Goal: Task Accomplishment & Management: Manage account settings

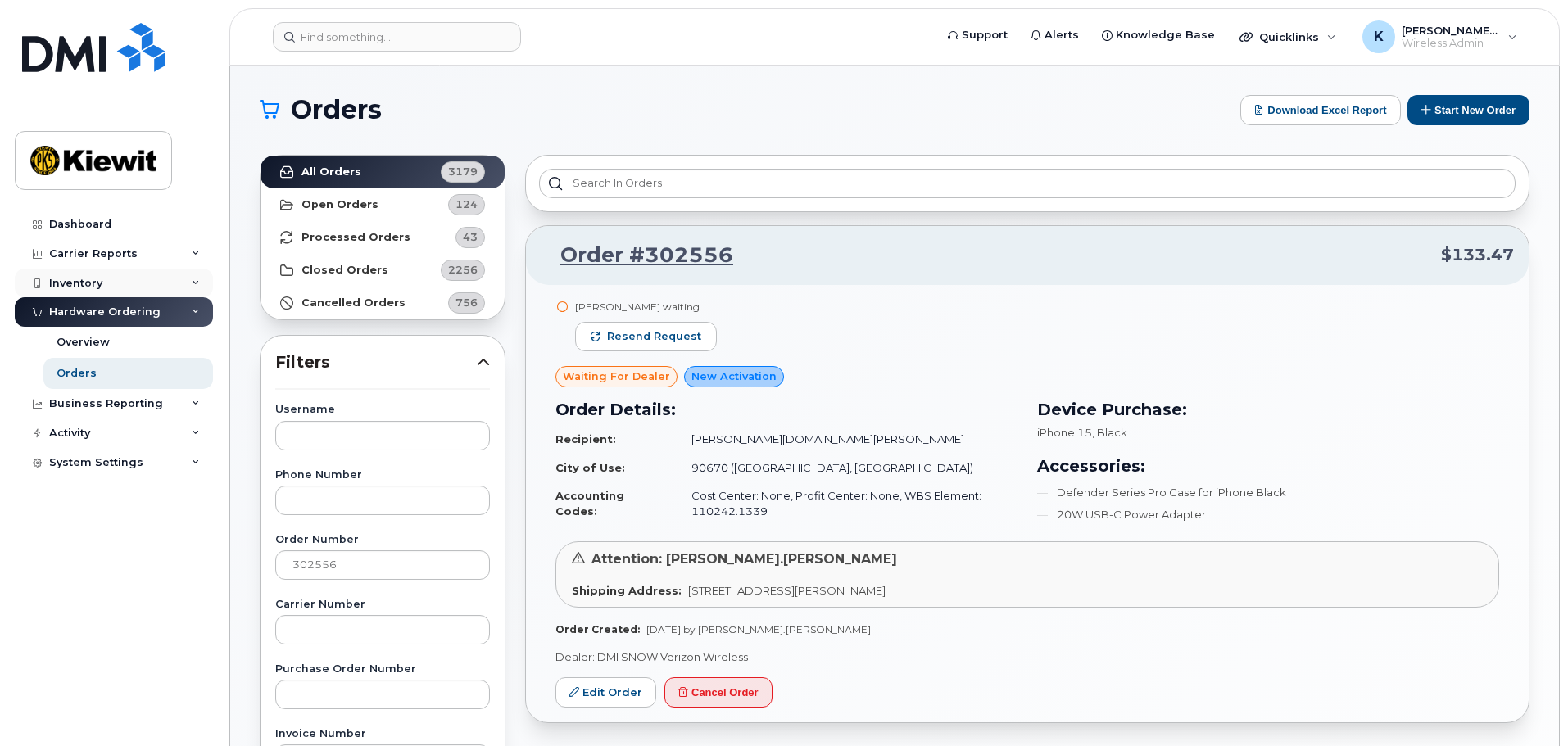
click at [157, 283] on div "Inventory" at bounding box center [114, 283] width 199 height 29
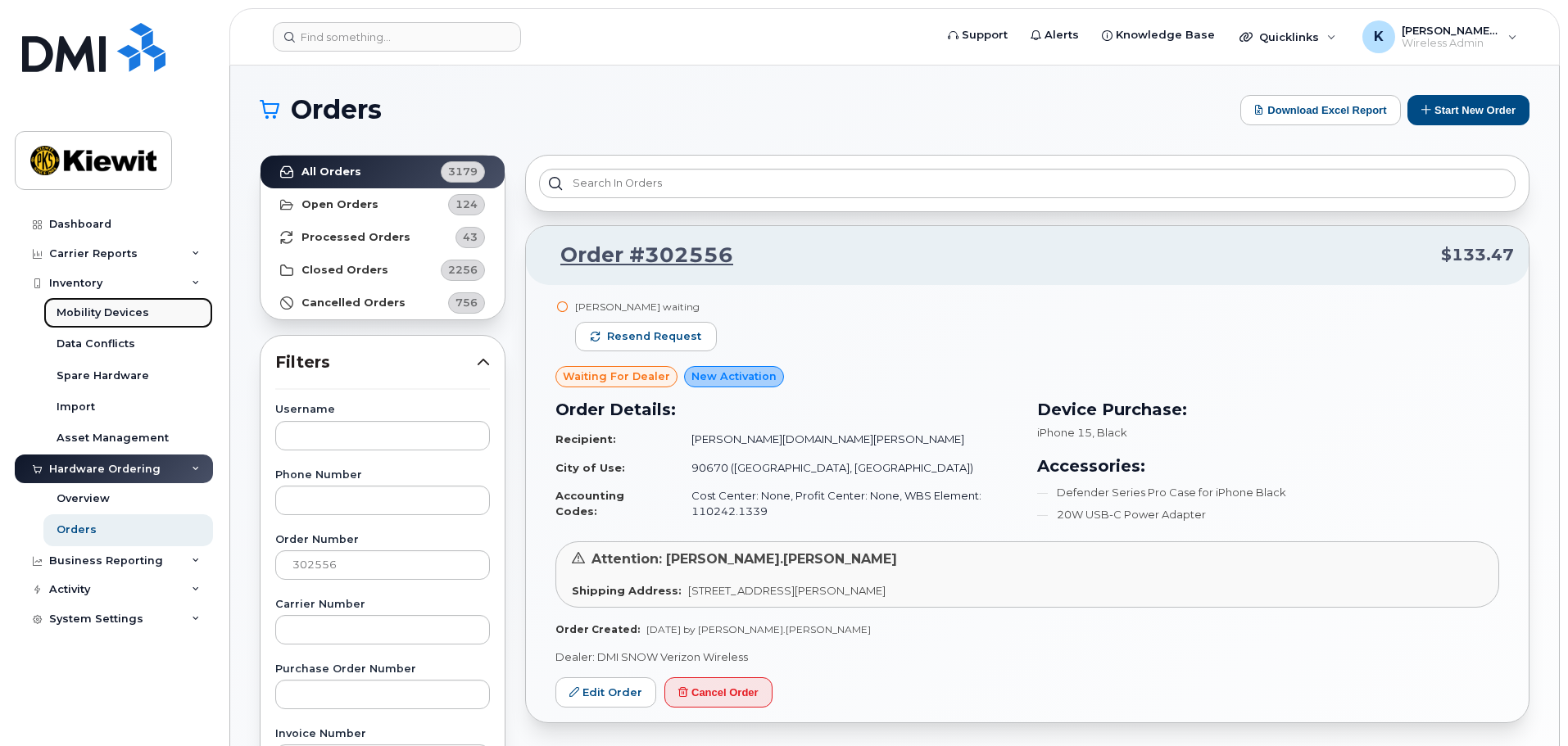
click at [151, 302] on link "Mobility Devices" at bounding box center [128, 312] width 169 height 31
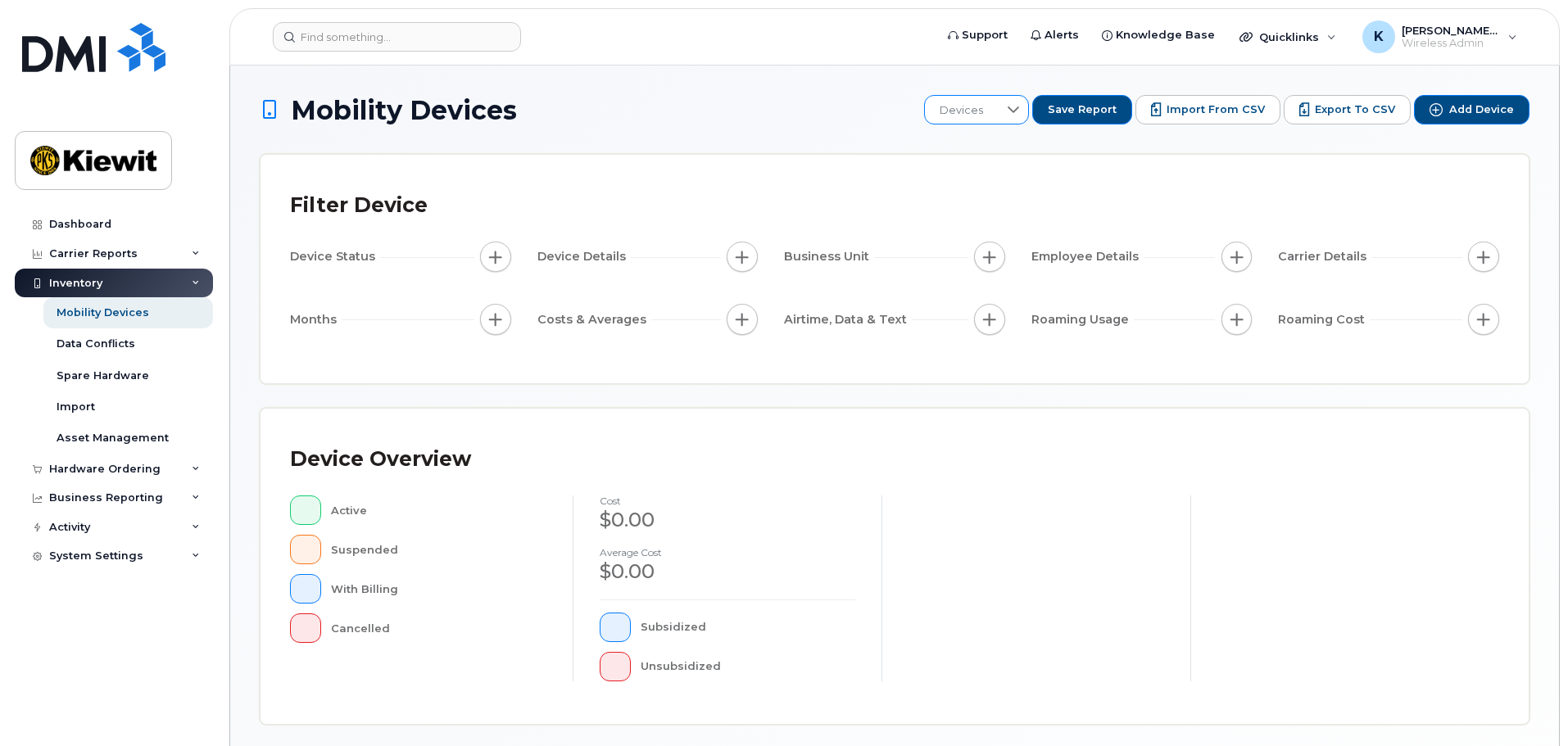
click at [996, 110] on span "Devices" at bounding box center [960, 110] width 73 height 29
click at [992, 106] on span "Devices" at bounding box center [959, 111] width 73 height 29
click at [455, 37] on input at bounding box center [397, 37] width 248 height 29
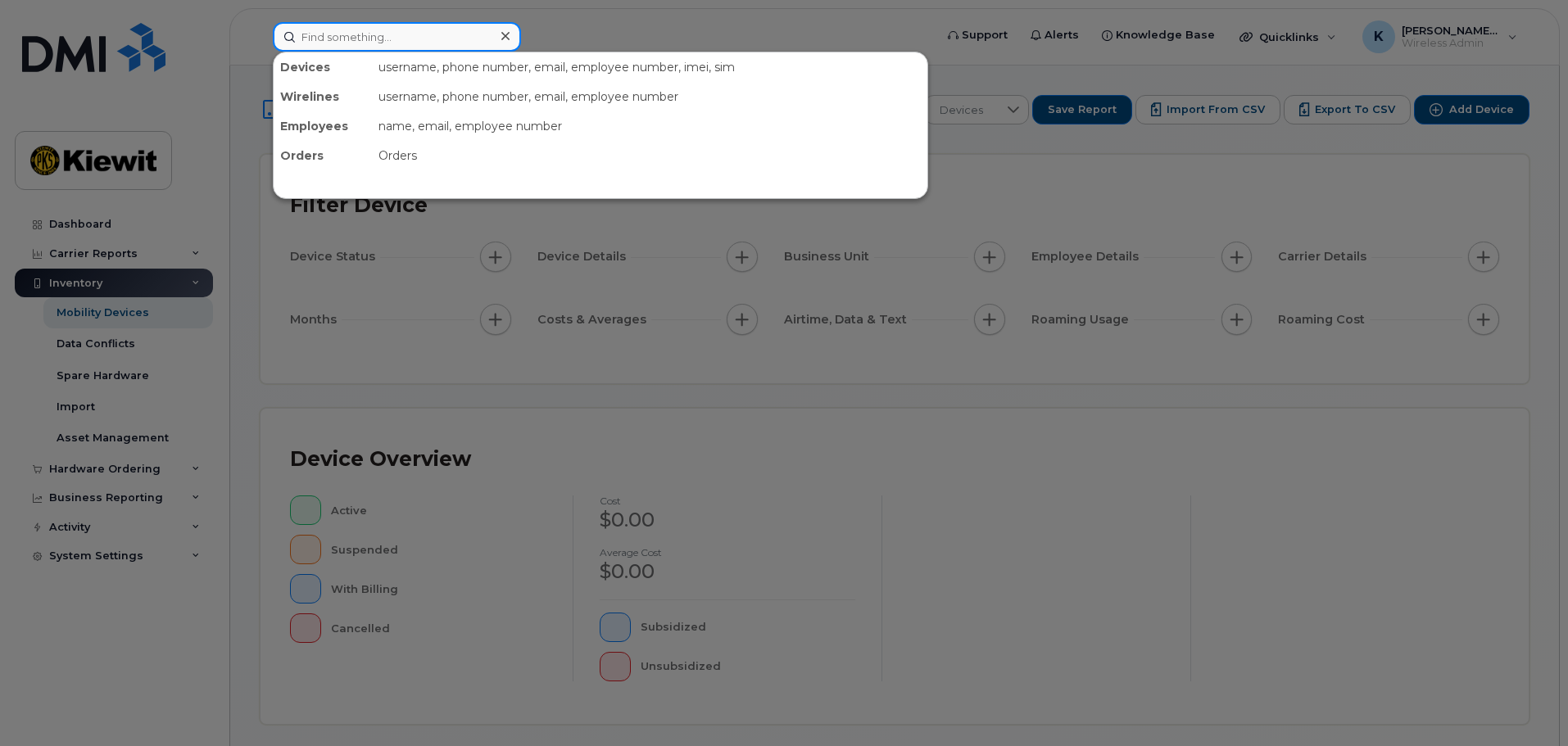
paste input "832-653-0442"
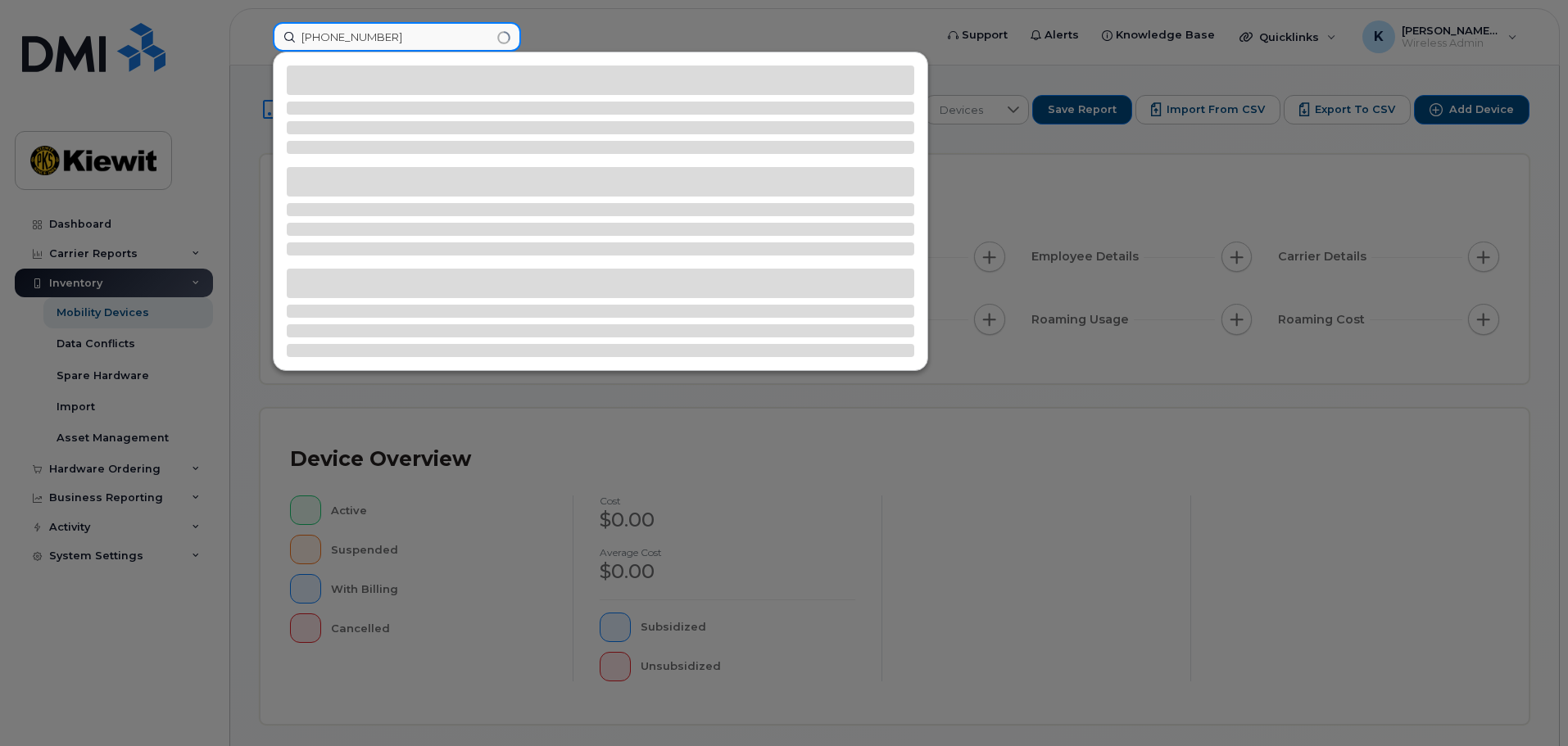
type input "832-653-0442"
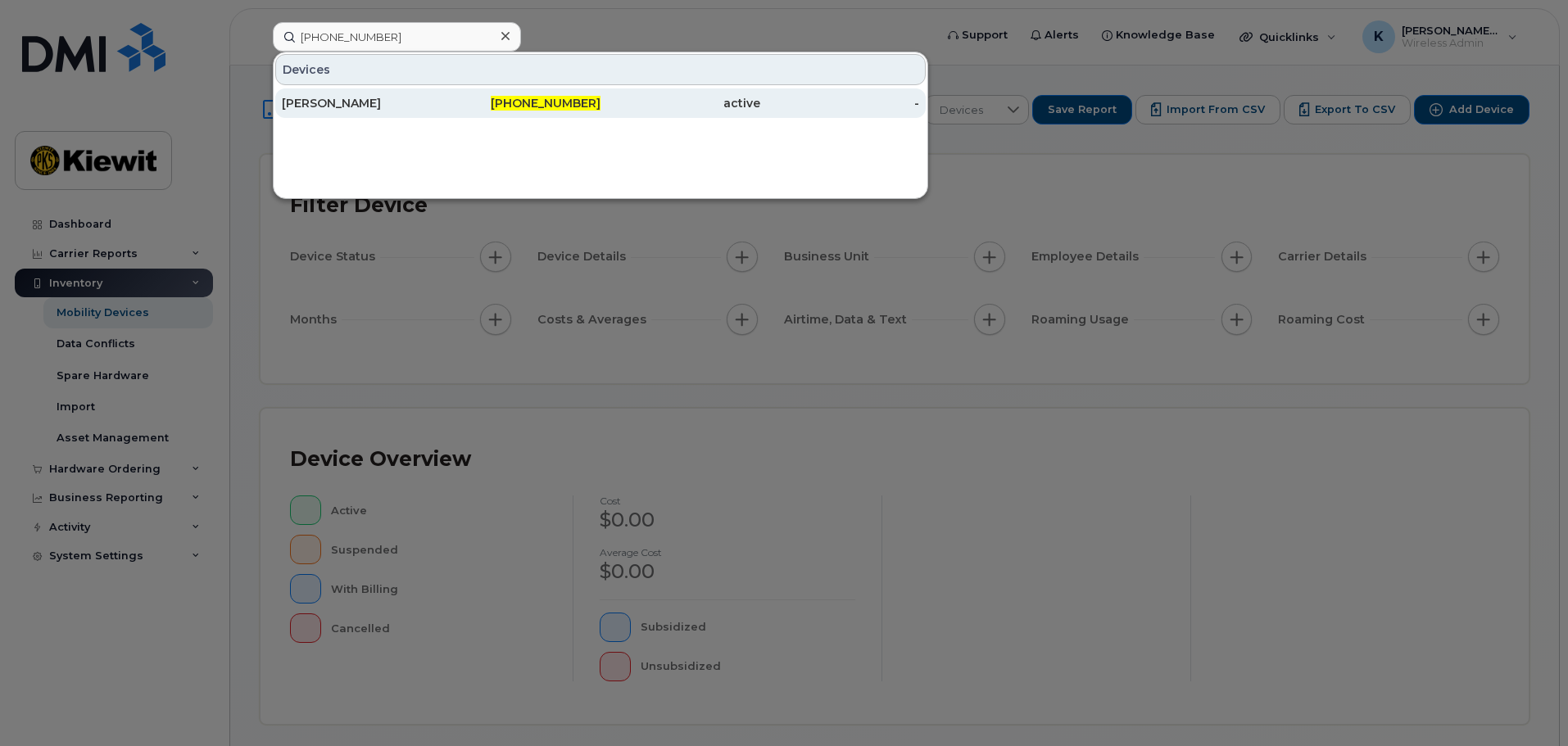
click at [493, 92] on div "832-653-0442" at bounding box center [521, 103] width 160 height 29
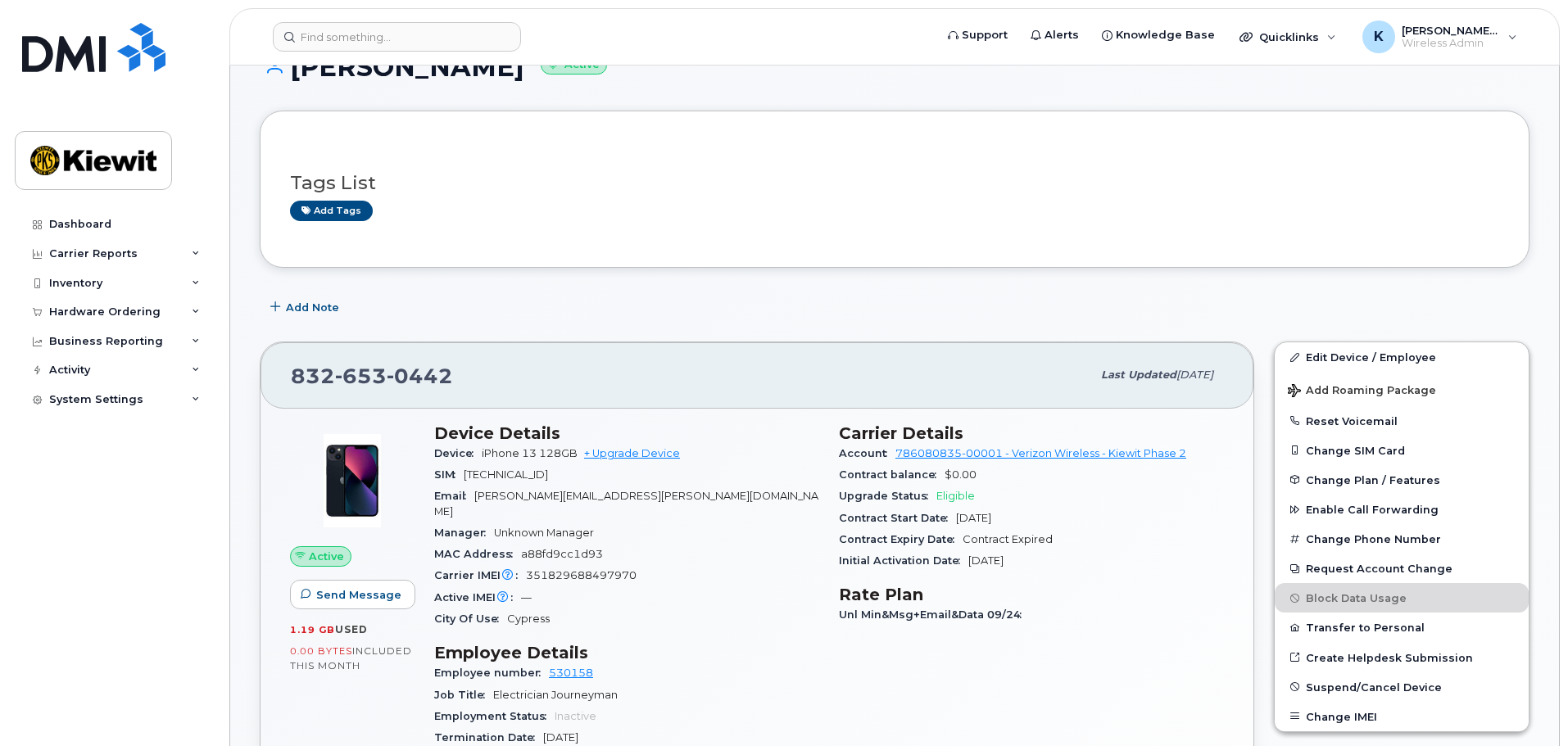
scroll to position [82, 0]
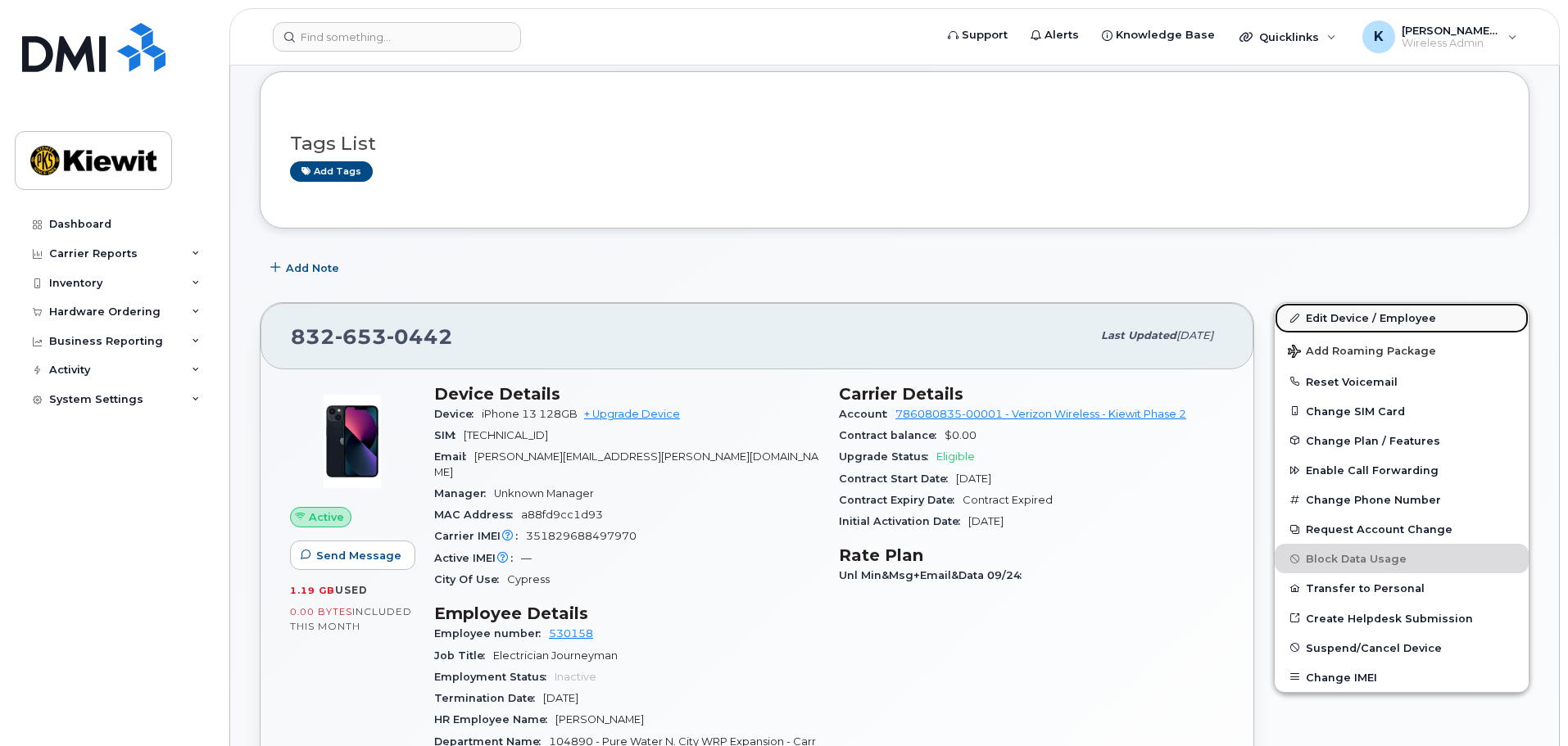
click at [1402, 312] on link "Edit Device / Employee" at bounding box center [1401, 317] width 254 height 29
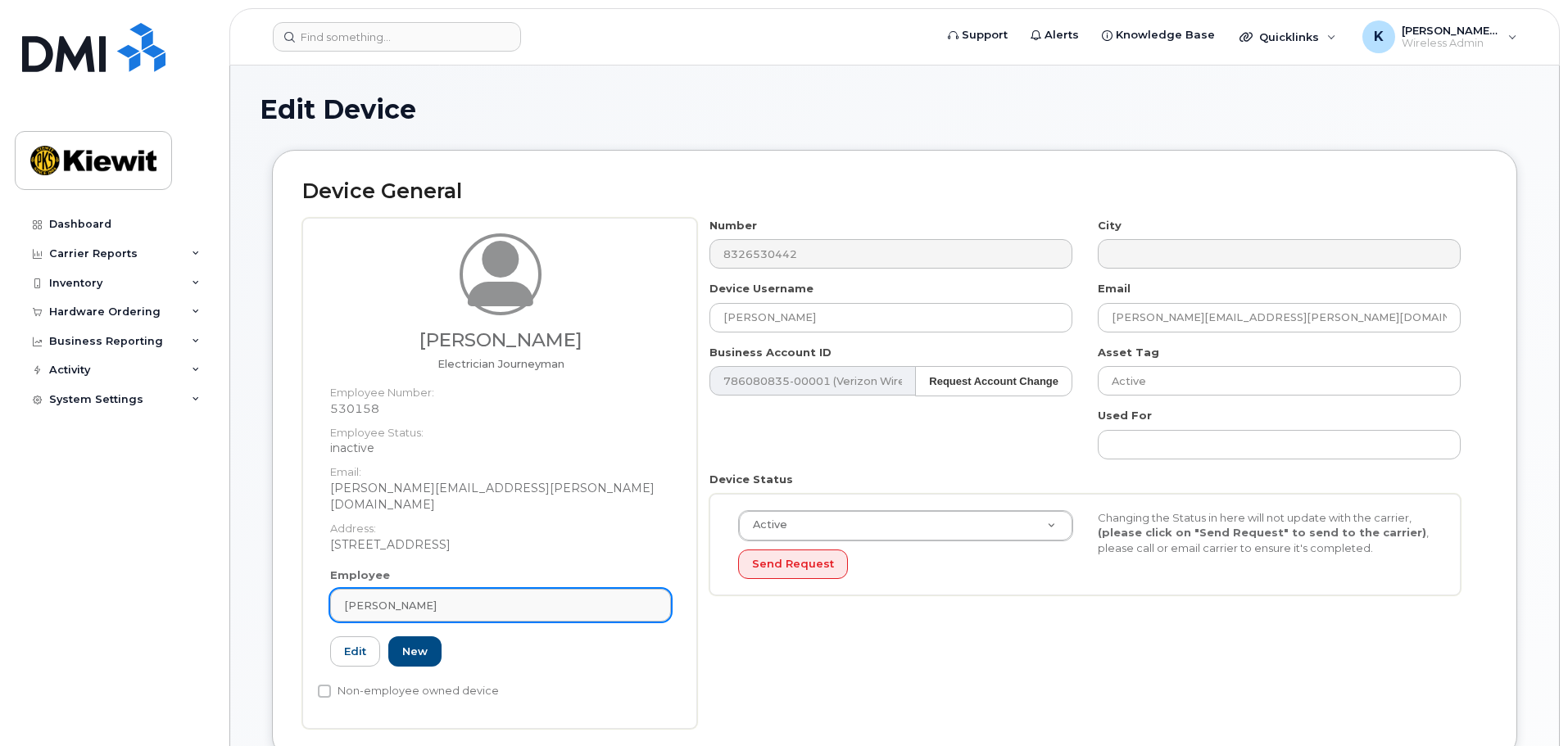
click at [502, 589] on link "[PERSON_NAME]" at bounding box center [501, 605] width 341 height 33
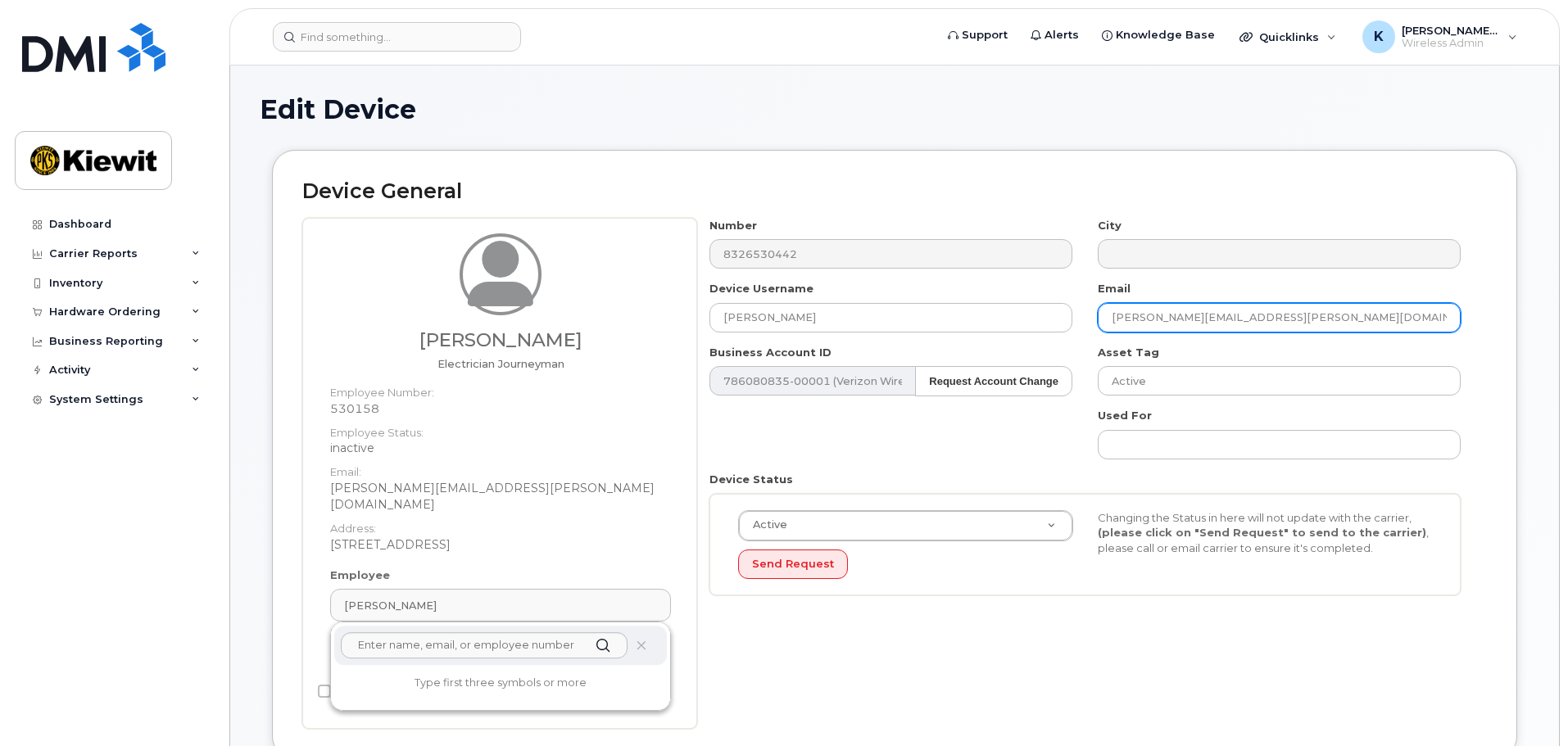
click at [1257, 316] on input "[PERSON_NAME][EMAIL_ADDRESS][PERSON_NAME][DOMAIN_NAME]" at bounding box center [1279, 317] width 363 height 29
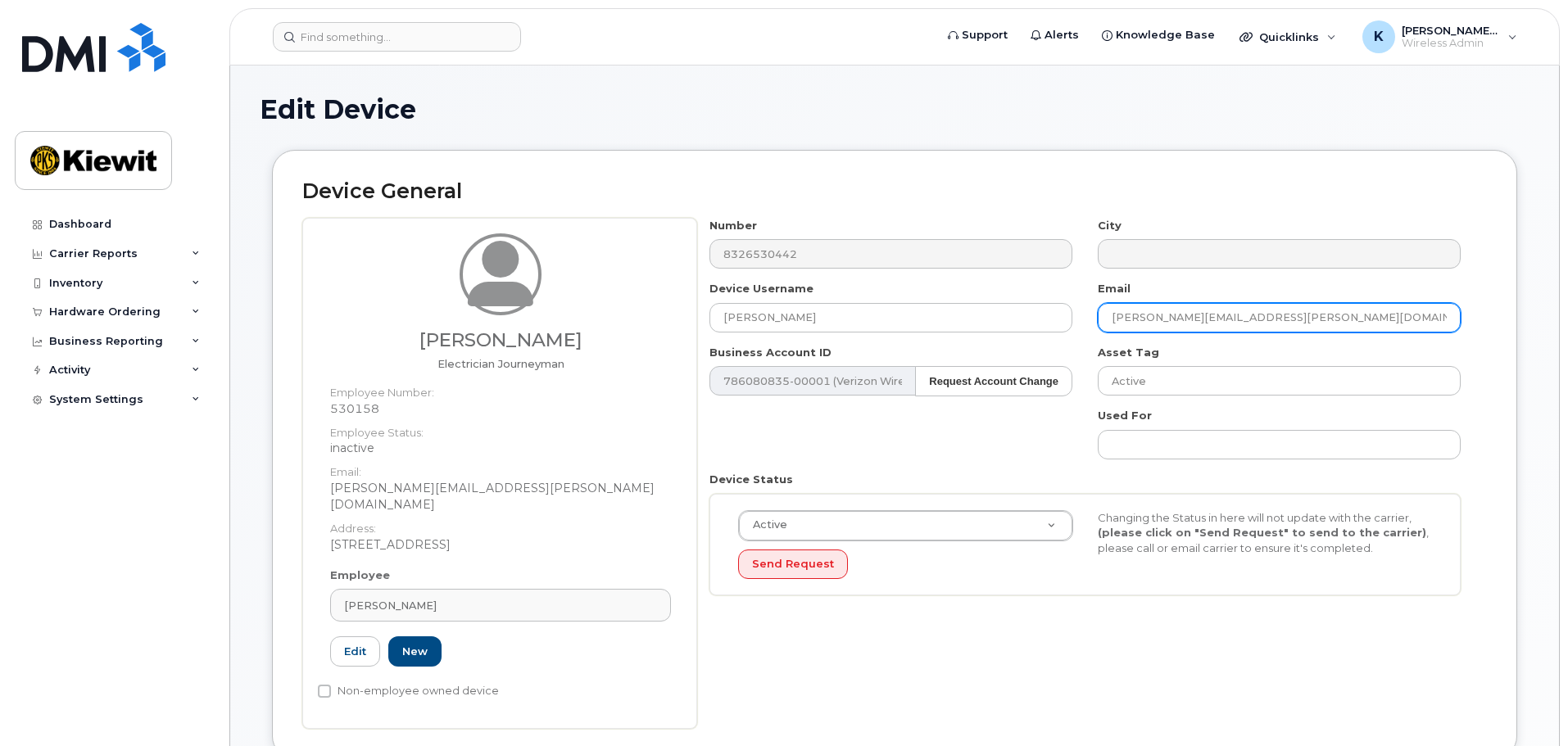
paste input "Jaime.Ortizjr@ticus.com"
type input "Jaime.Ortizjr@ticus.com"
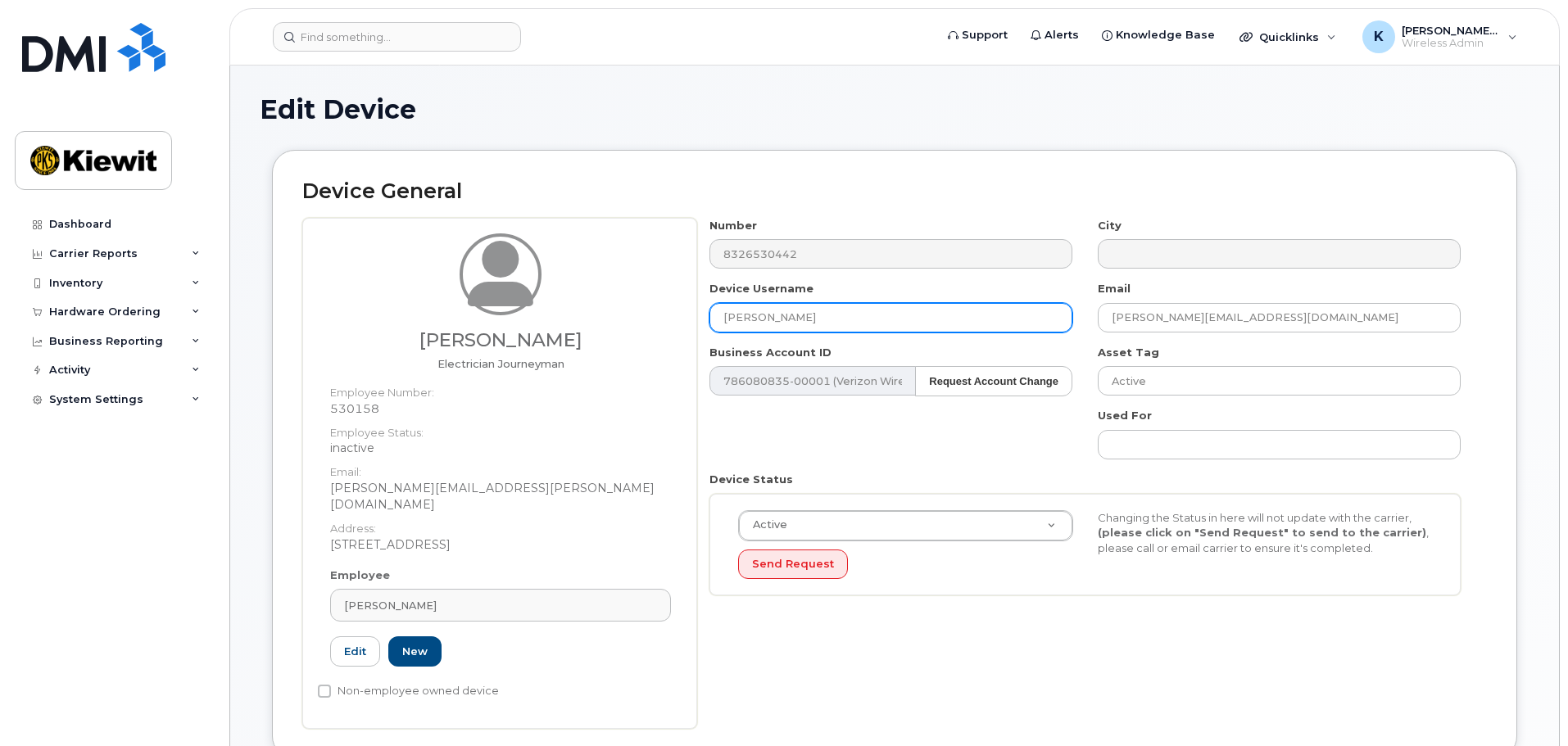
click at [975, 324] on input "[PERSON_NAME]" at bounding box center [891, 317] width 363 height 29
paste input "Jaime.Ortizjr@ticus.com"
paste input "Jaime Ortiz Castrejon"
type input "Jaime Ortiz Castrejon"
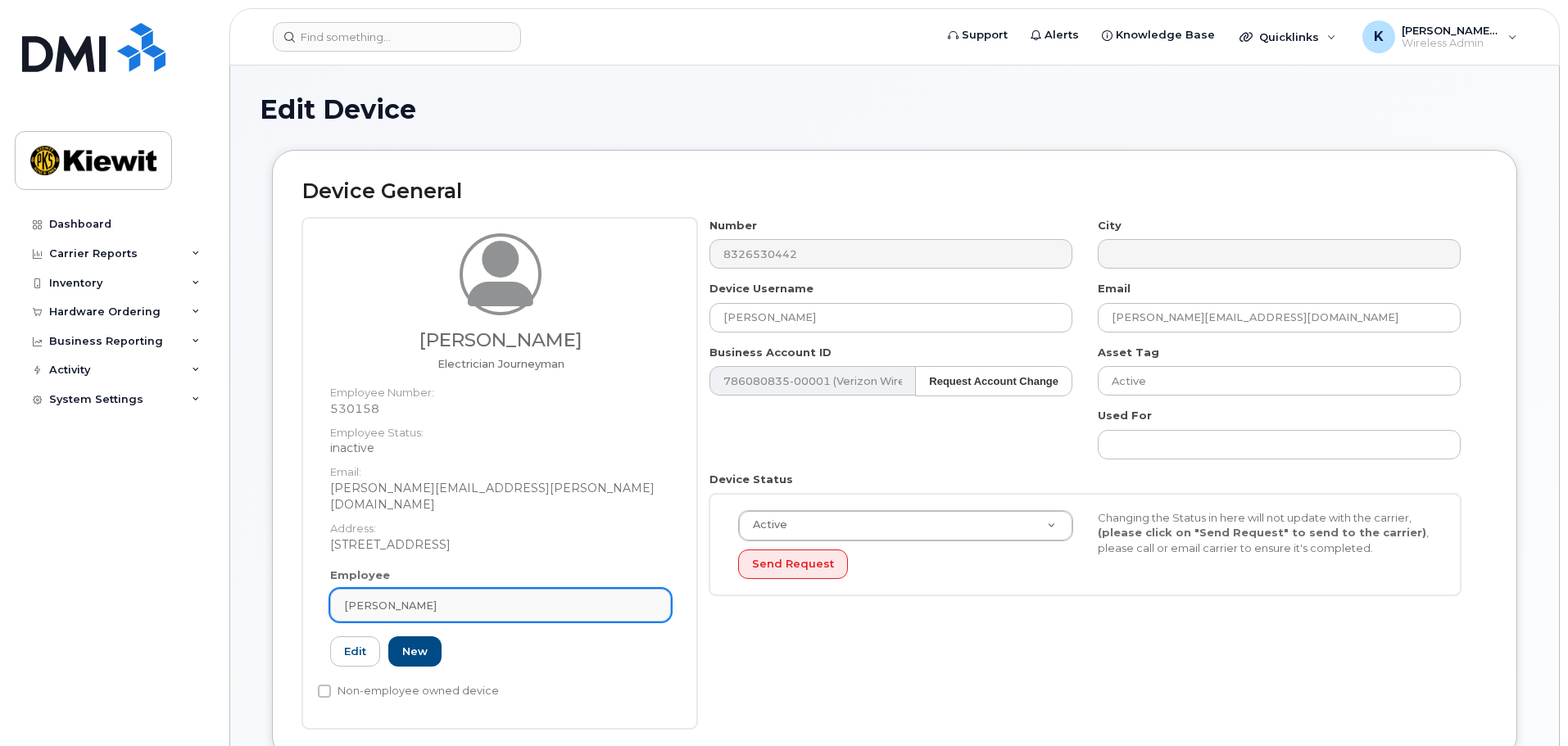
click at [634, 600] on link "[PERSON_NAME]" at bounding box center [501, 605] width 341 height 33
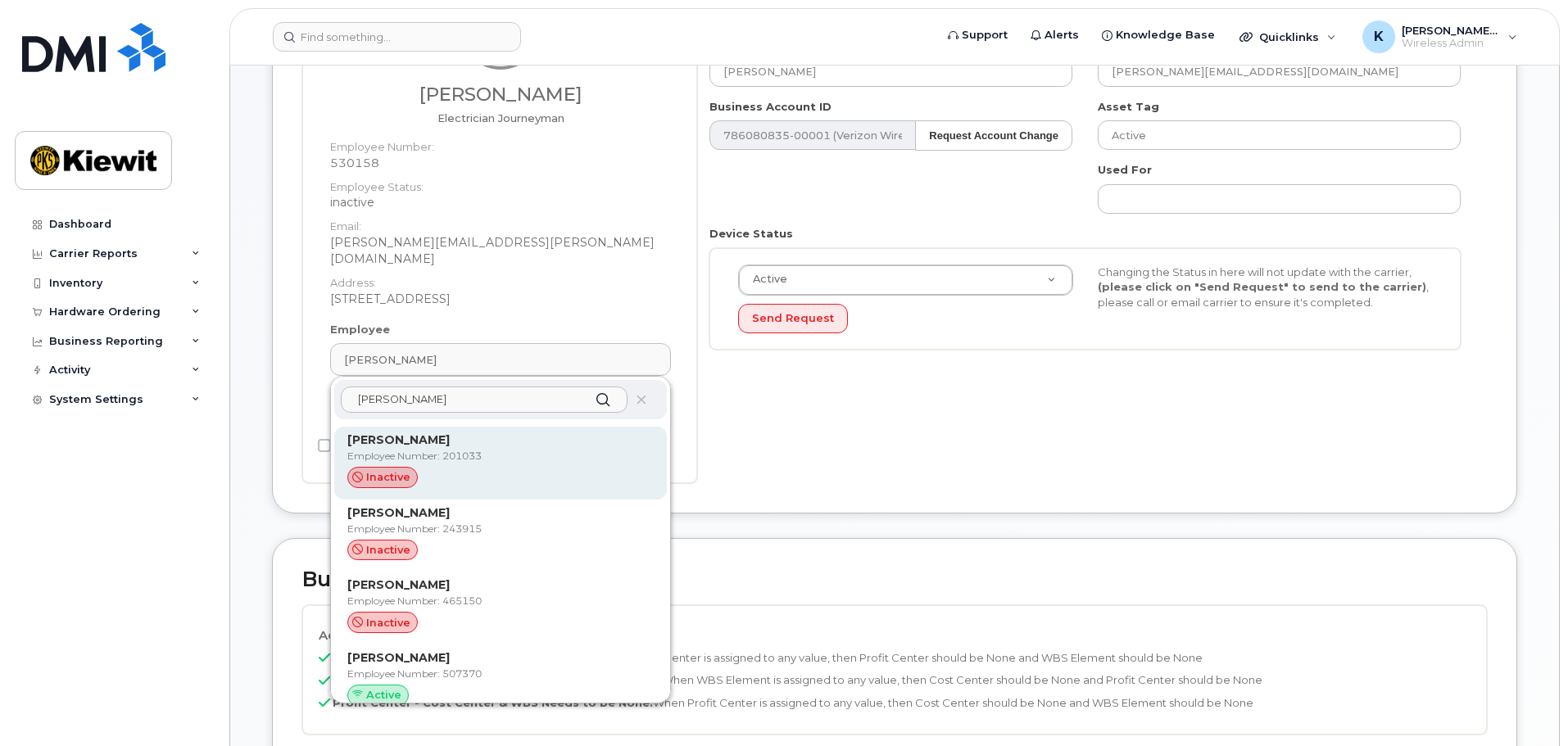
scroll to position [163, 0]
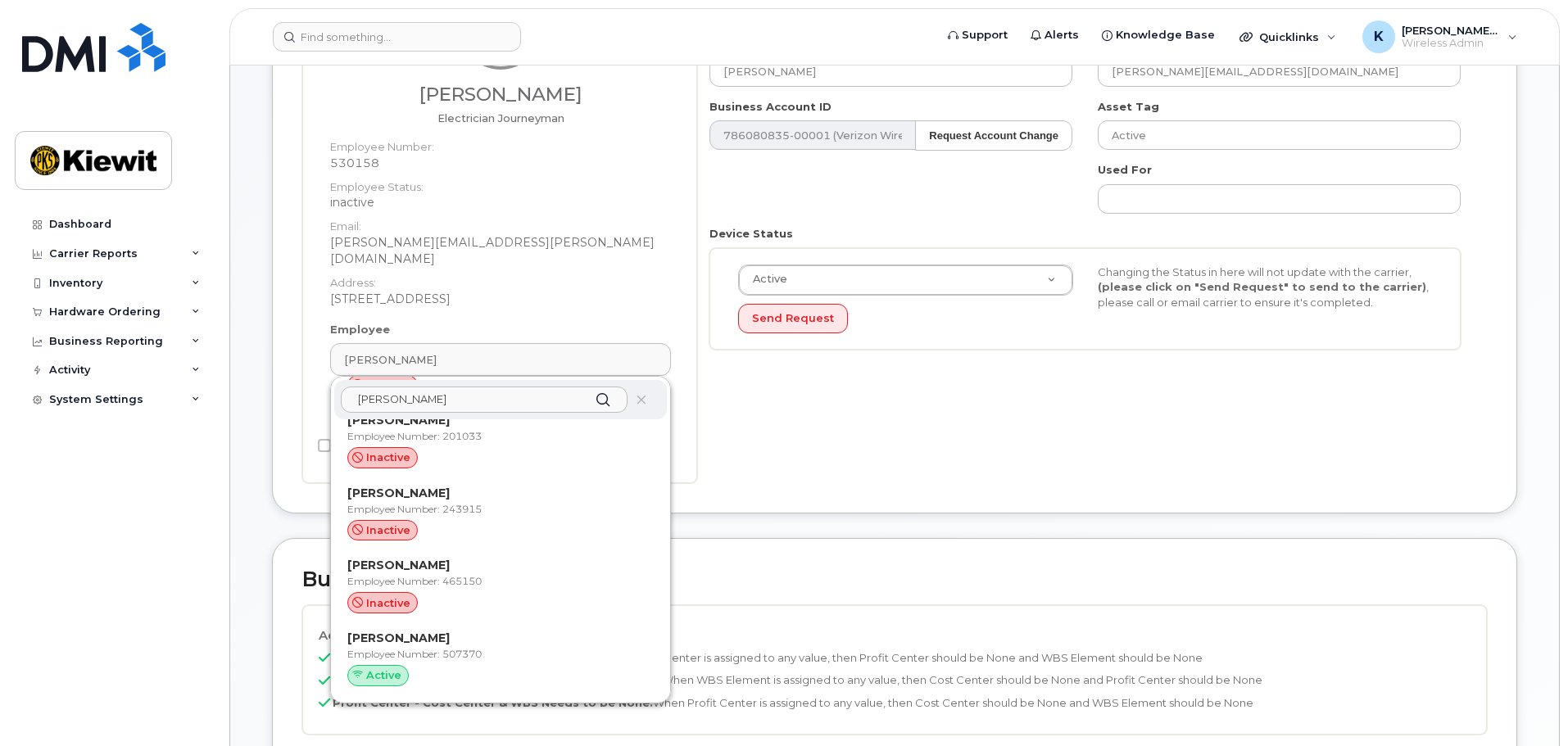
paste input "507370"
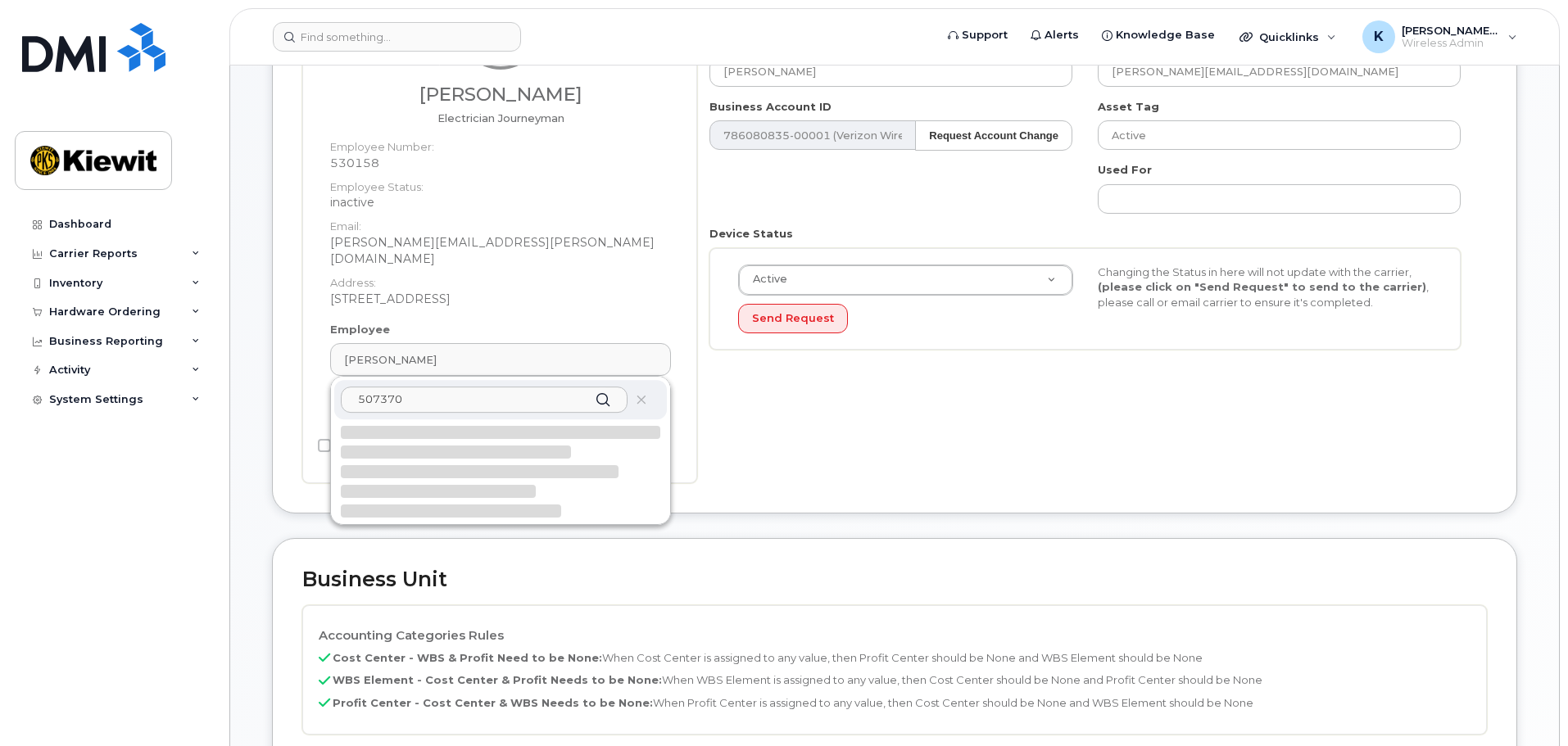
scroll to position [0, 0]
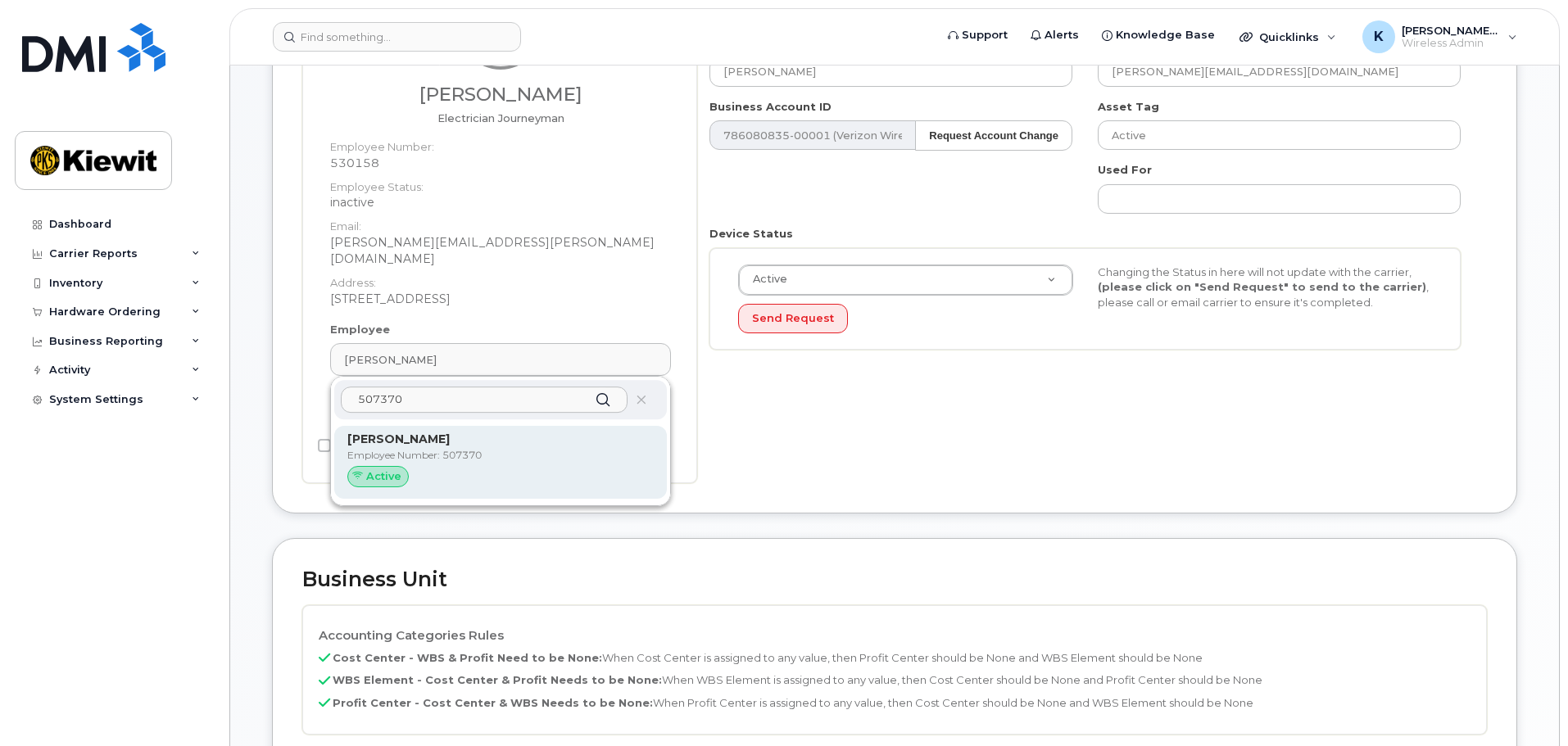
type input "507370"
click at [448, 447] on p "Employee Number: 507370" at bounding box center [501, 454] width 306 height 15
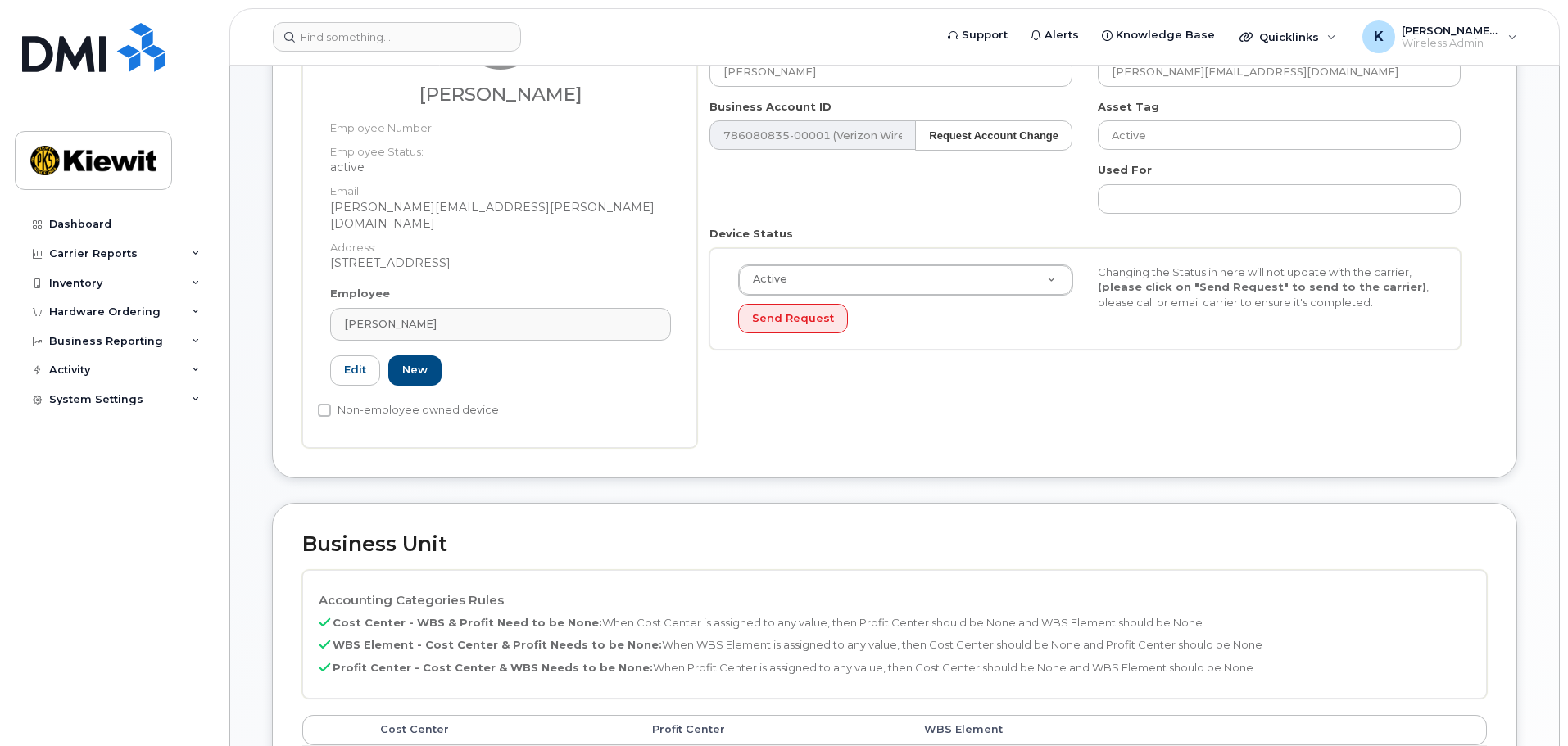
type input "jaime.ortizcastrejon@kiewit.com"
type input "507370"
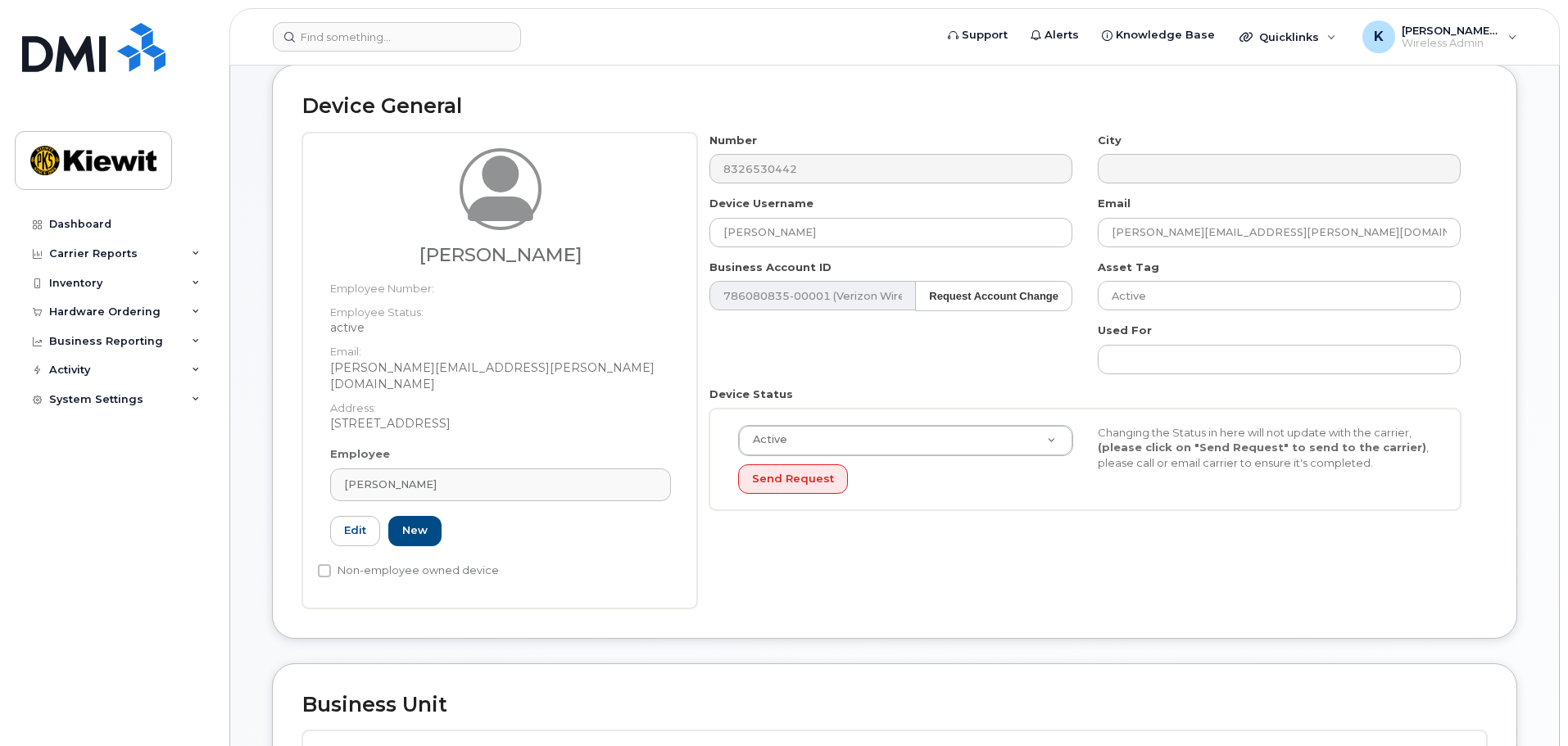
scroll to position [163, 0]
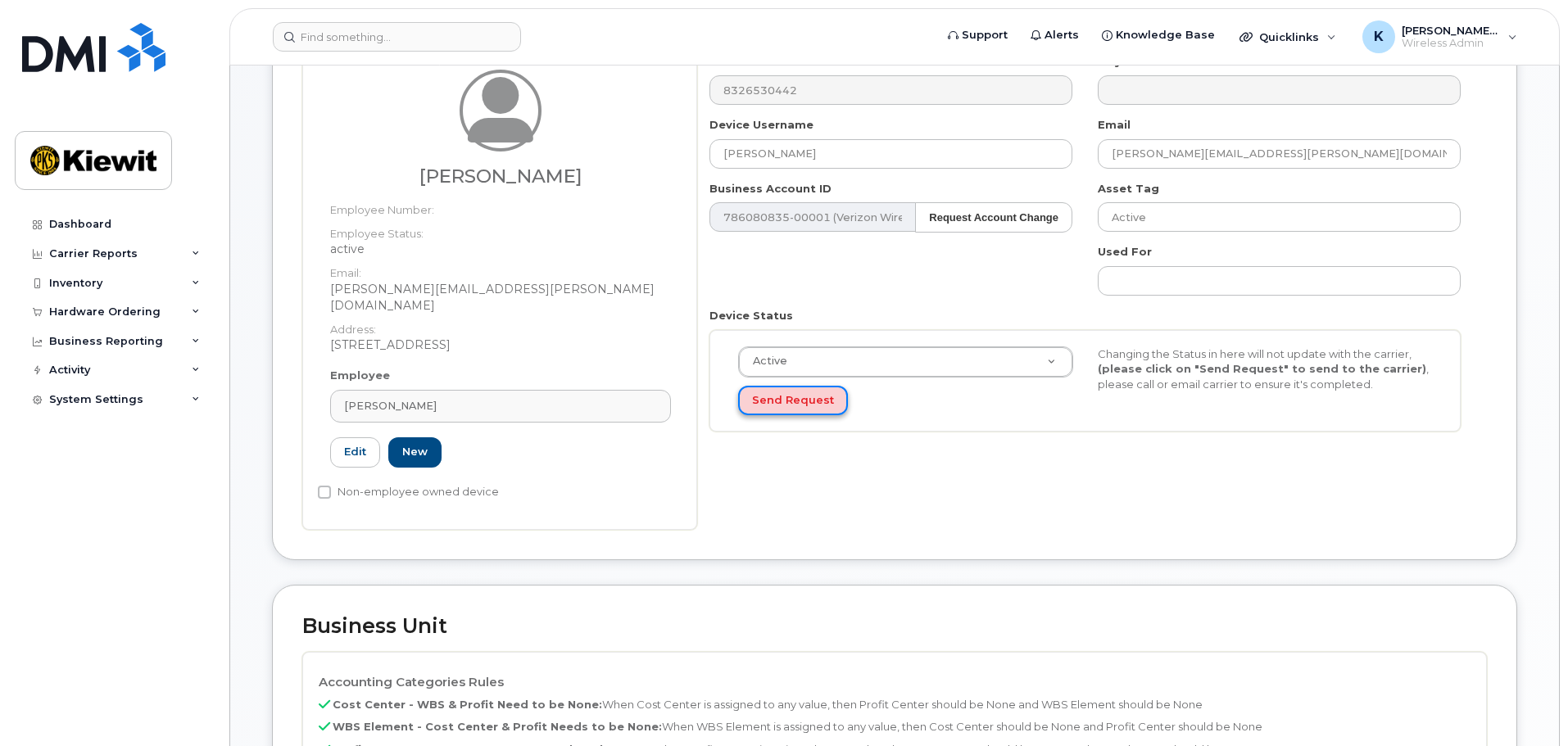
click at [804, 415] on button "Send Request" at bounding box center [793, 400] width 110 height 30
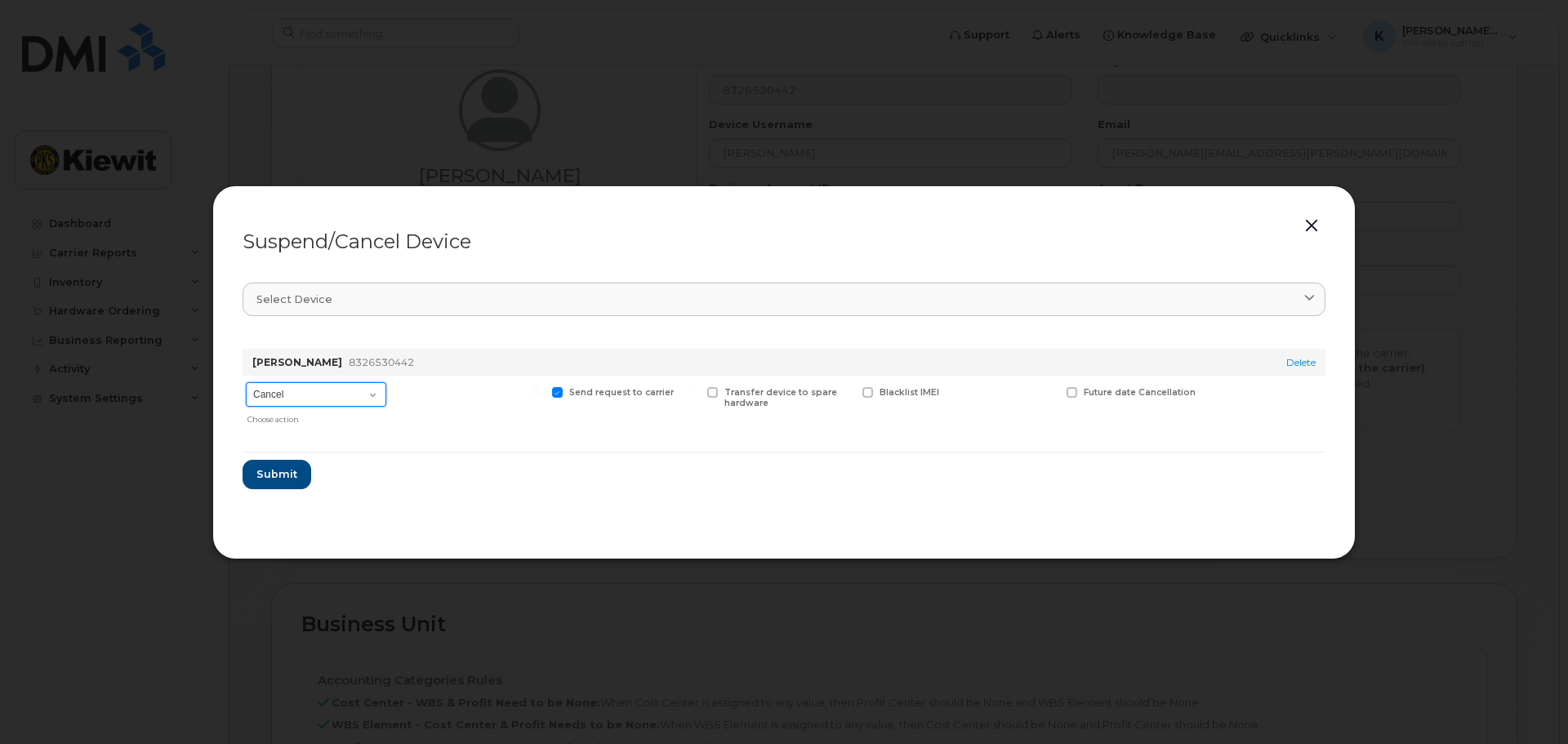
click at [348, 398] on select "Cancel Suspend - Reduced Rate Suspend - Full Rate Suspend - Lost Device/Stolen …" at bounding box center [316, 394] width 141 height 25
select select "[object Object]"
click at [246, 382] on select "Cancel Suspend - Reduced Rate Suspend - Full Rate Suspend - Lost Device/Stolen …" at bounding box center [316, 394] width 141 height 25
click at [407, 398] on label "Available for new activations/redeployments" at bounding box center [469, 398] width 144 height 21
click at [1013, 385] on div "New Username" at bounding box center [1010, 404] width 98 height 56
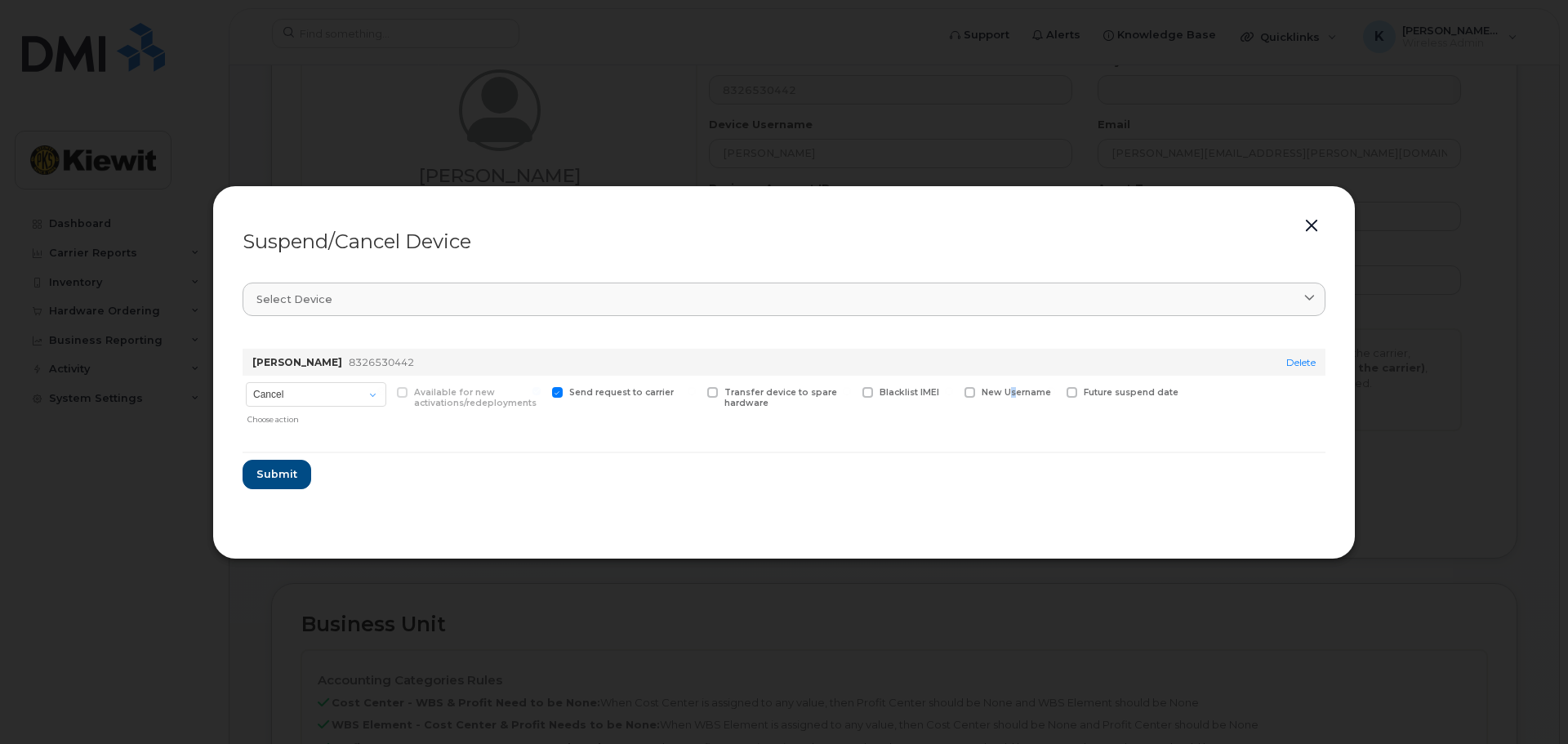
click at [1014, 390] on span "New Username" at bounding box center [1016, 392] width 69 height 10
click at [1015, 390] on span "New Username" at bounding box center [1016, 392] width 69 height 10
click at [953, 390] on input "New Username" at bounding box center [949, 392] width 9 height 9
click at [981, 392] on label "New Username" at bounding box center [1007, 392] width 86 height 10
click at [953, 392] on input "New Username" at bounding box center [949, 392] width 9 height 9
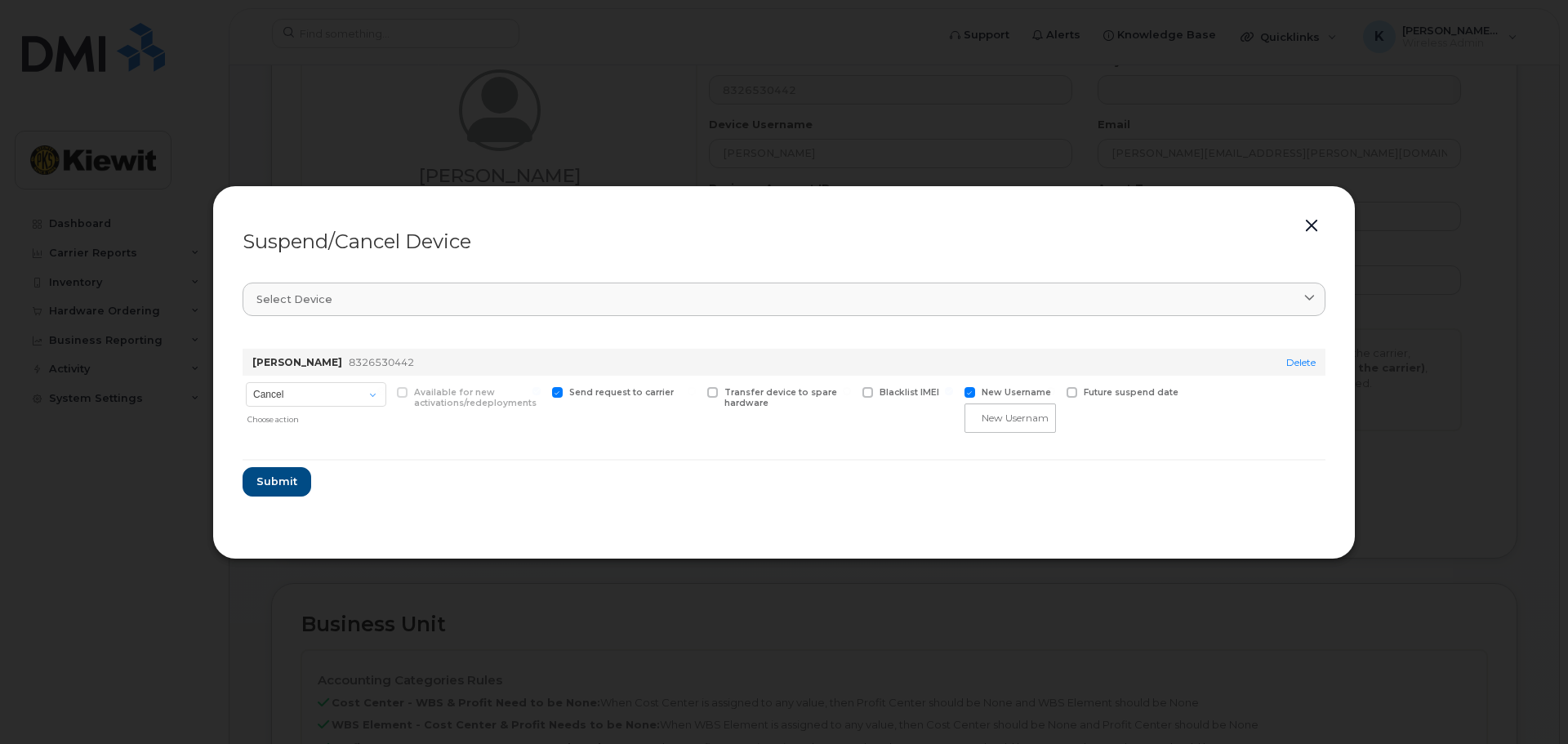
checkbox input "false"
click at [731, 277] on section "Select device Type first three symbols or more MICHAEL WORTH 8326530442 Delete …" at bounding box center [784, 398] width 1083 height 261
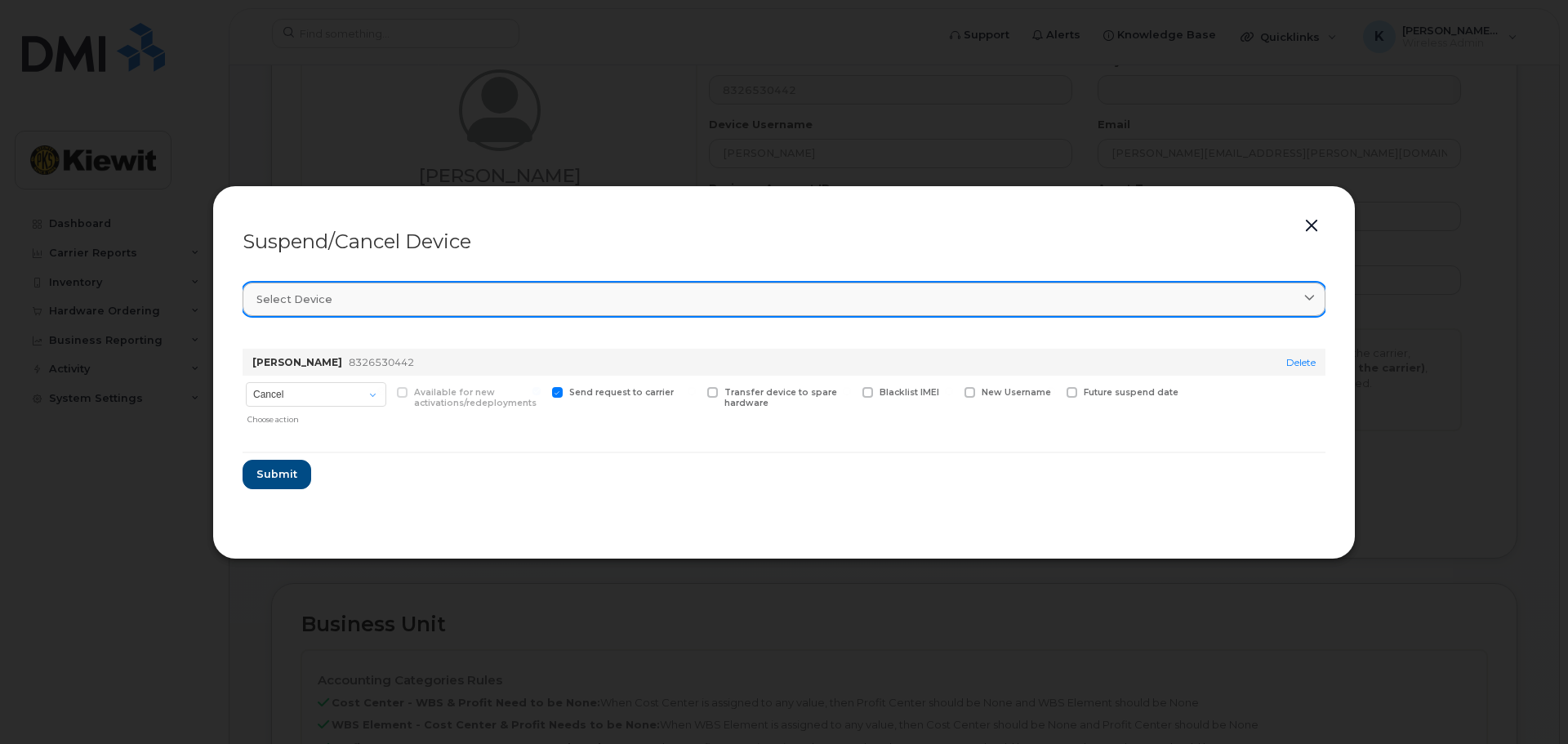
click at [734, 288] on link "Select device" at bounding box center [784, 299] width 1083 height 33
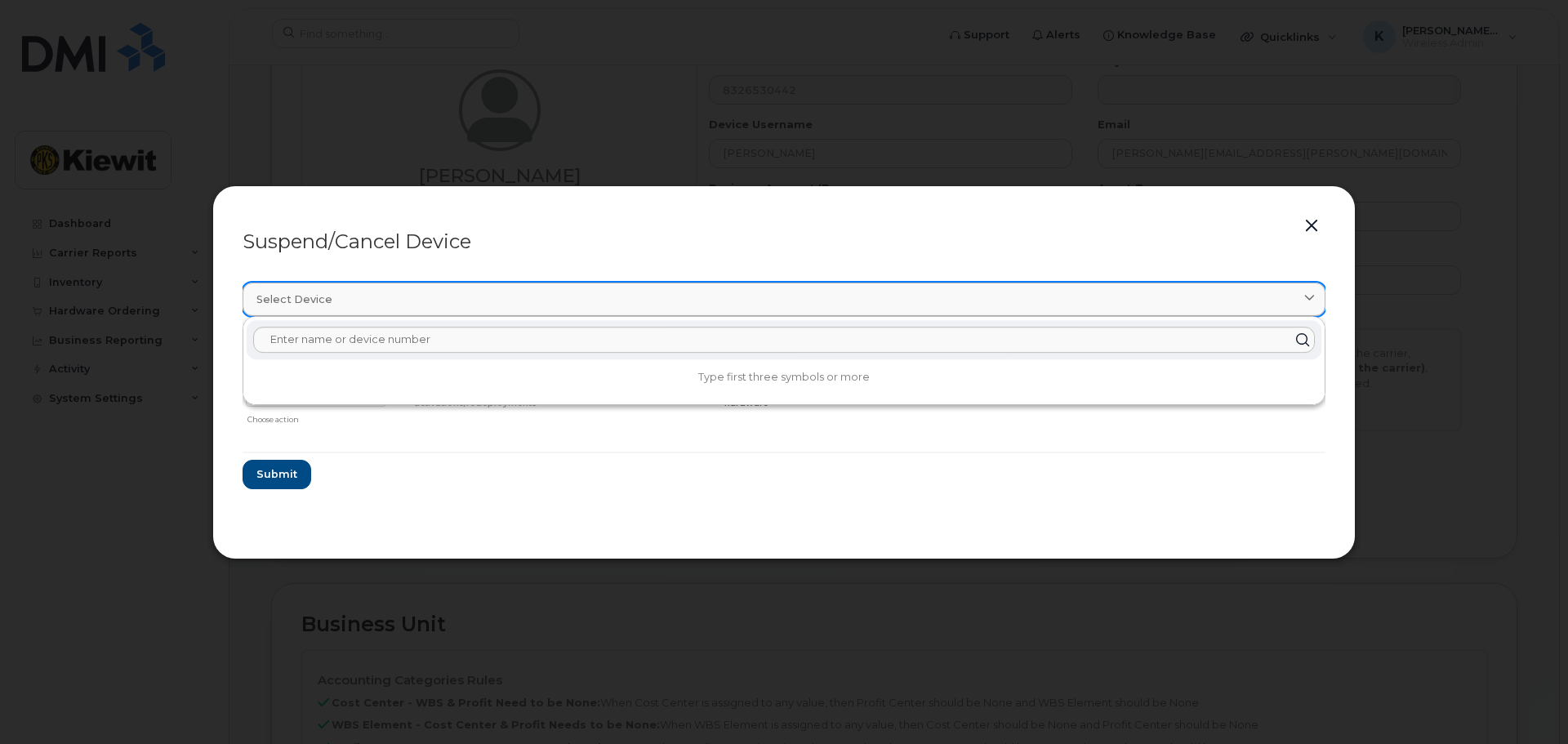
click at [735, 288] on link "Select device" at bounding box center [784, 299] width 1083 height 33
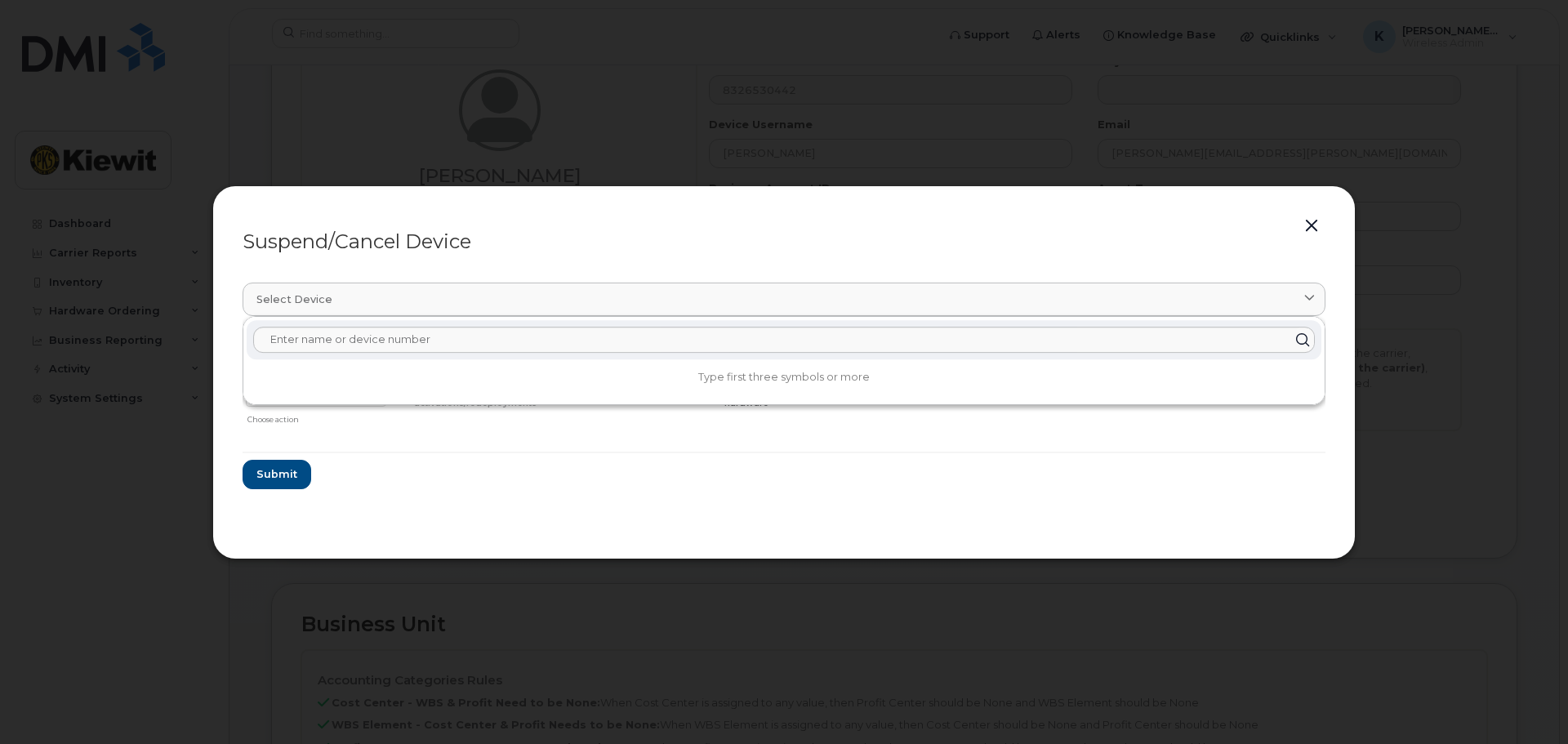
click at [739, 253] on header "Suspend/Cancel Device" at bounding box center [784, 241] width 1083 height 52
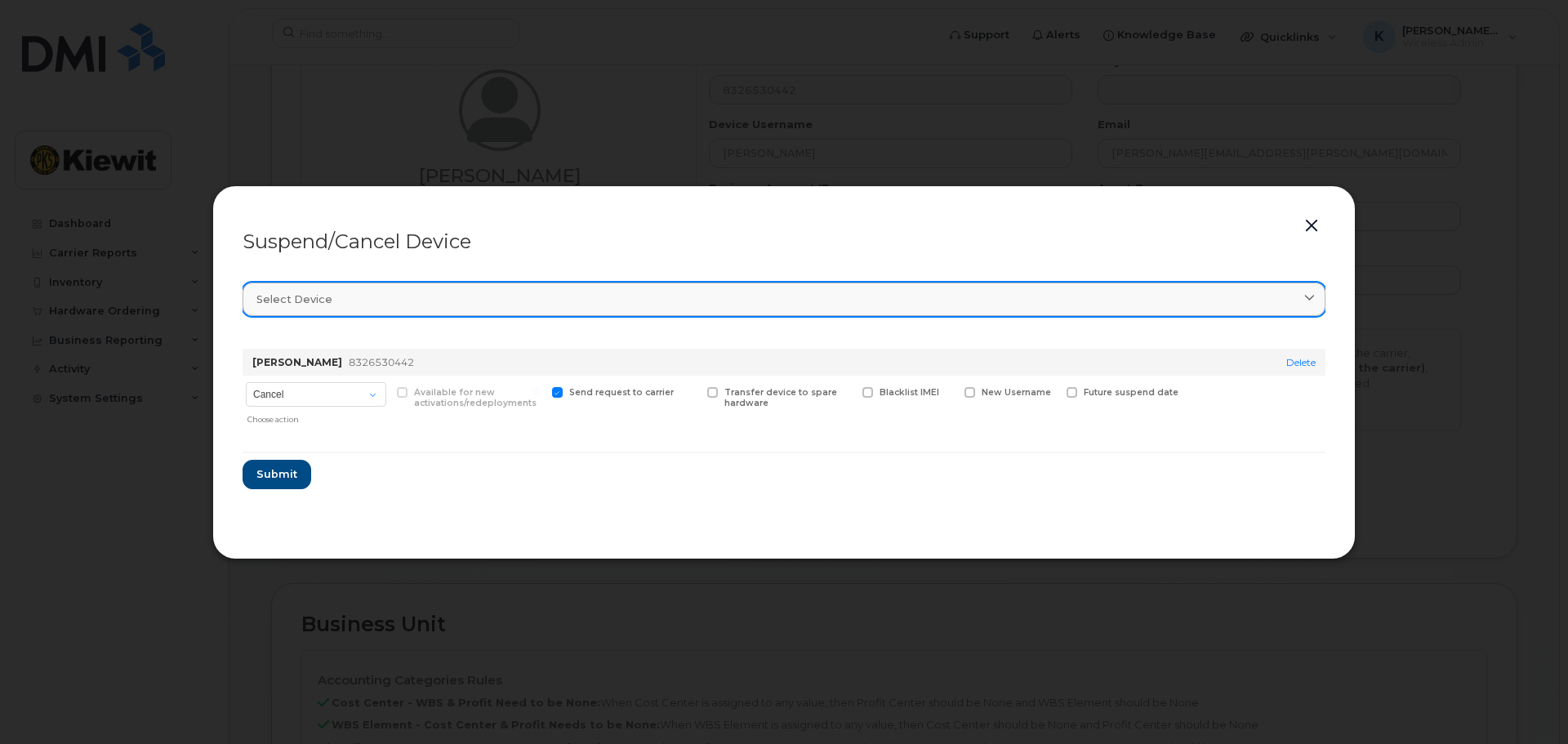
click at [335, 312] on link "Select device" at bounding box center [784, 299] width 1083 height 33
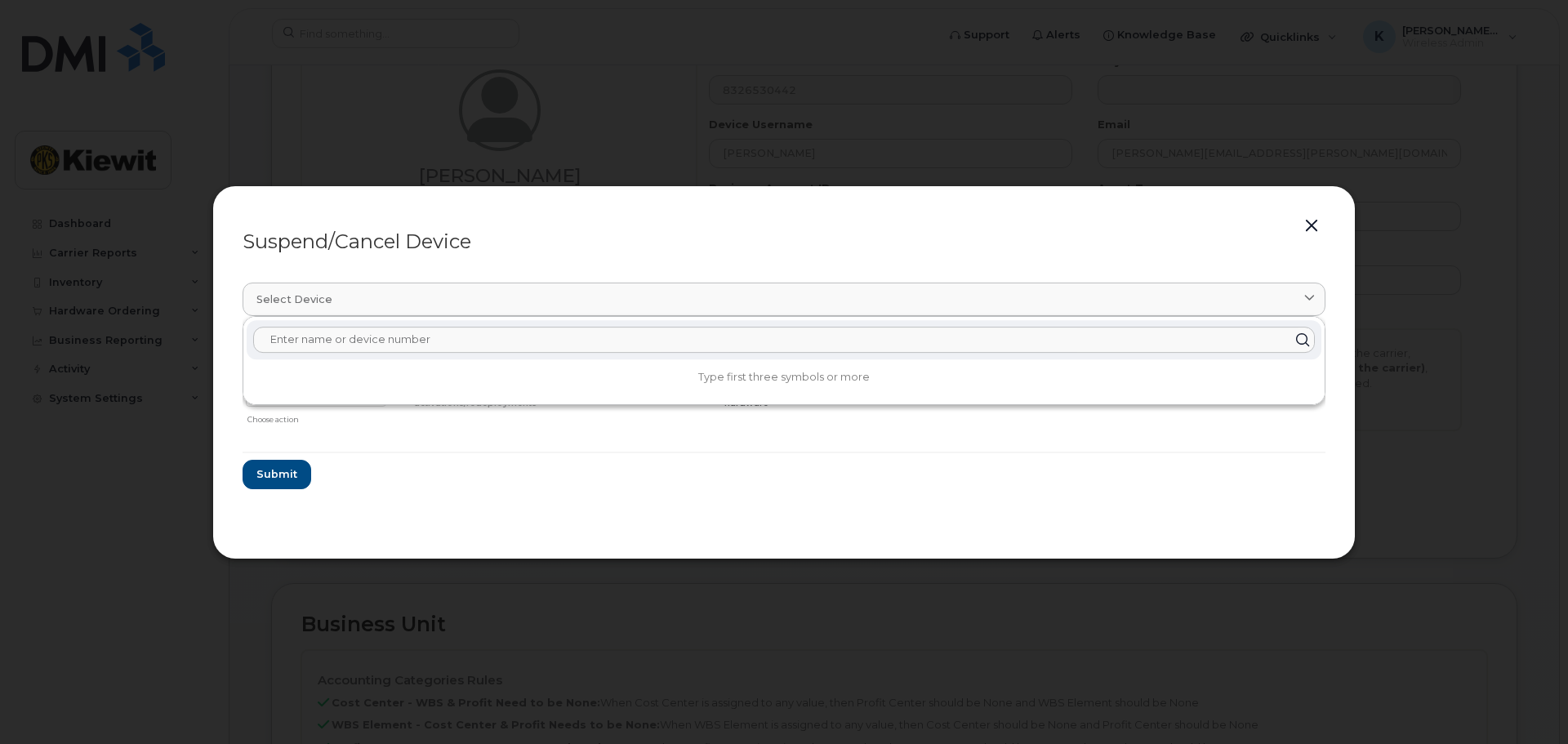
click at [519, 337] on input "text" at bounding box center [784, 340] width 1062 height 26
paste input "832-653-0442"
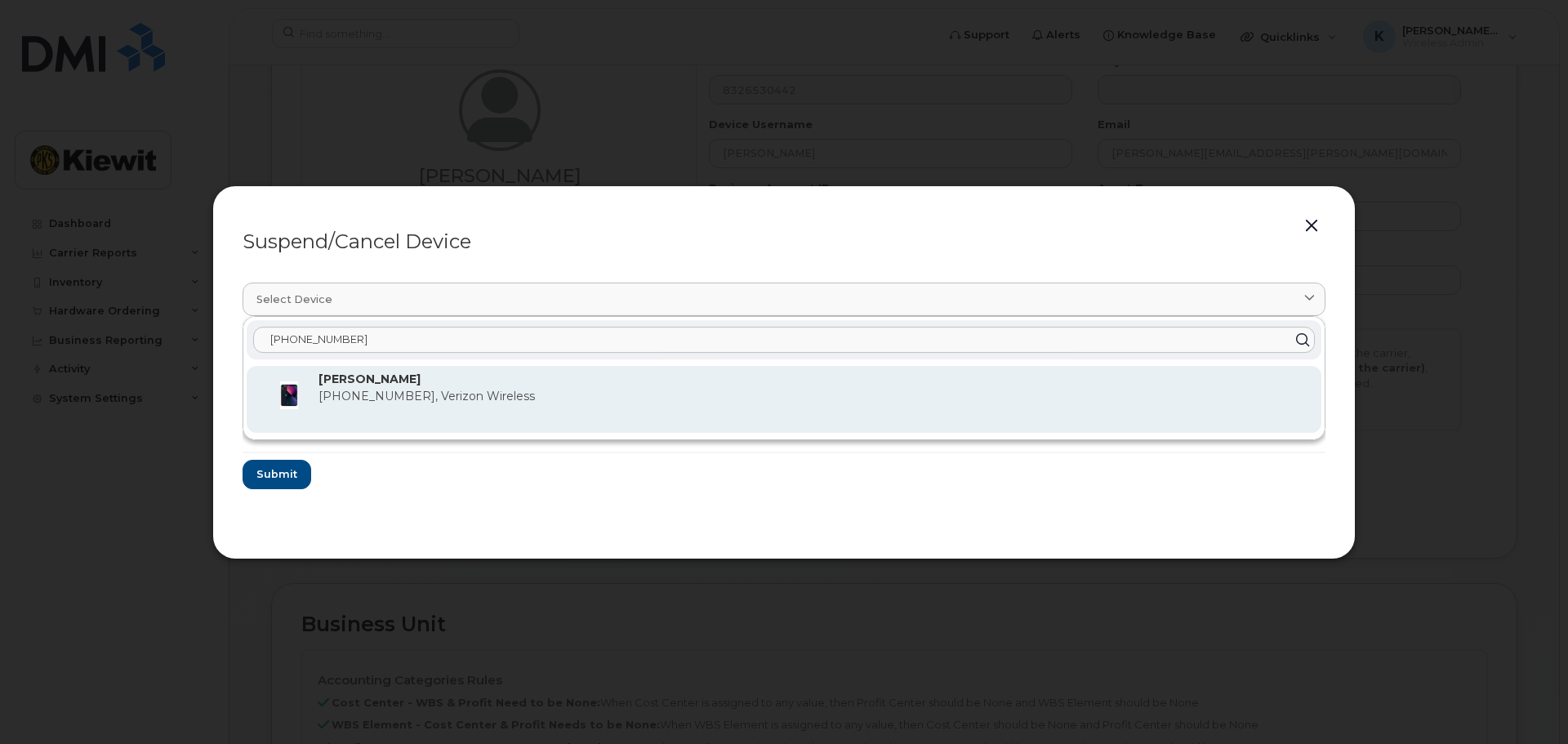
type input "832-653-0442"
click at [491, 390] on span "832-653-0442, Verizon Wireless" at bounding box center [427, 396] width 217 height 15
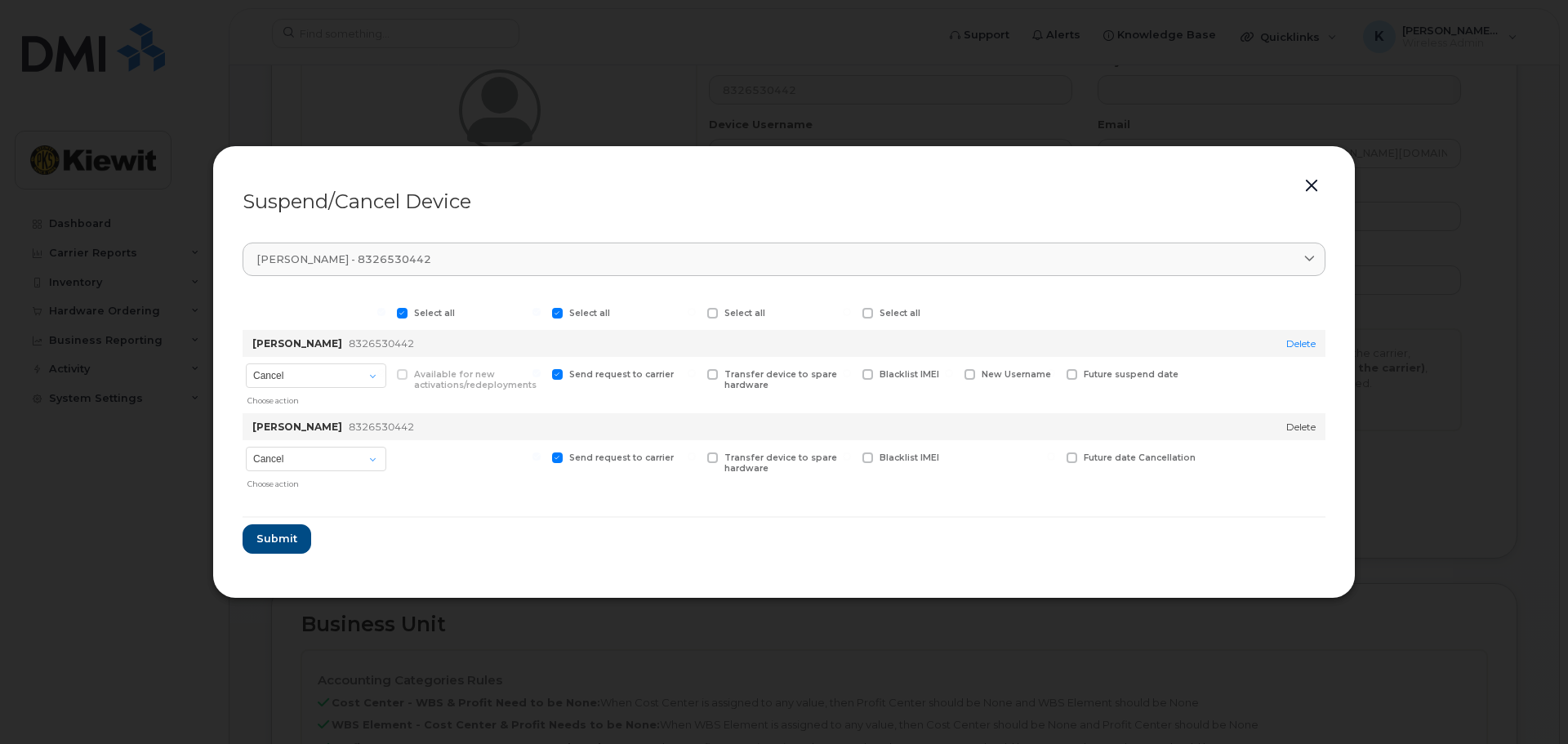
click at [1288, 428] on link "Delete" at bounding box center [1301, 427] width 29 height 12
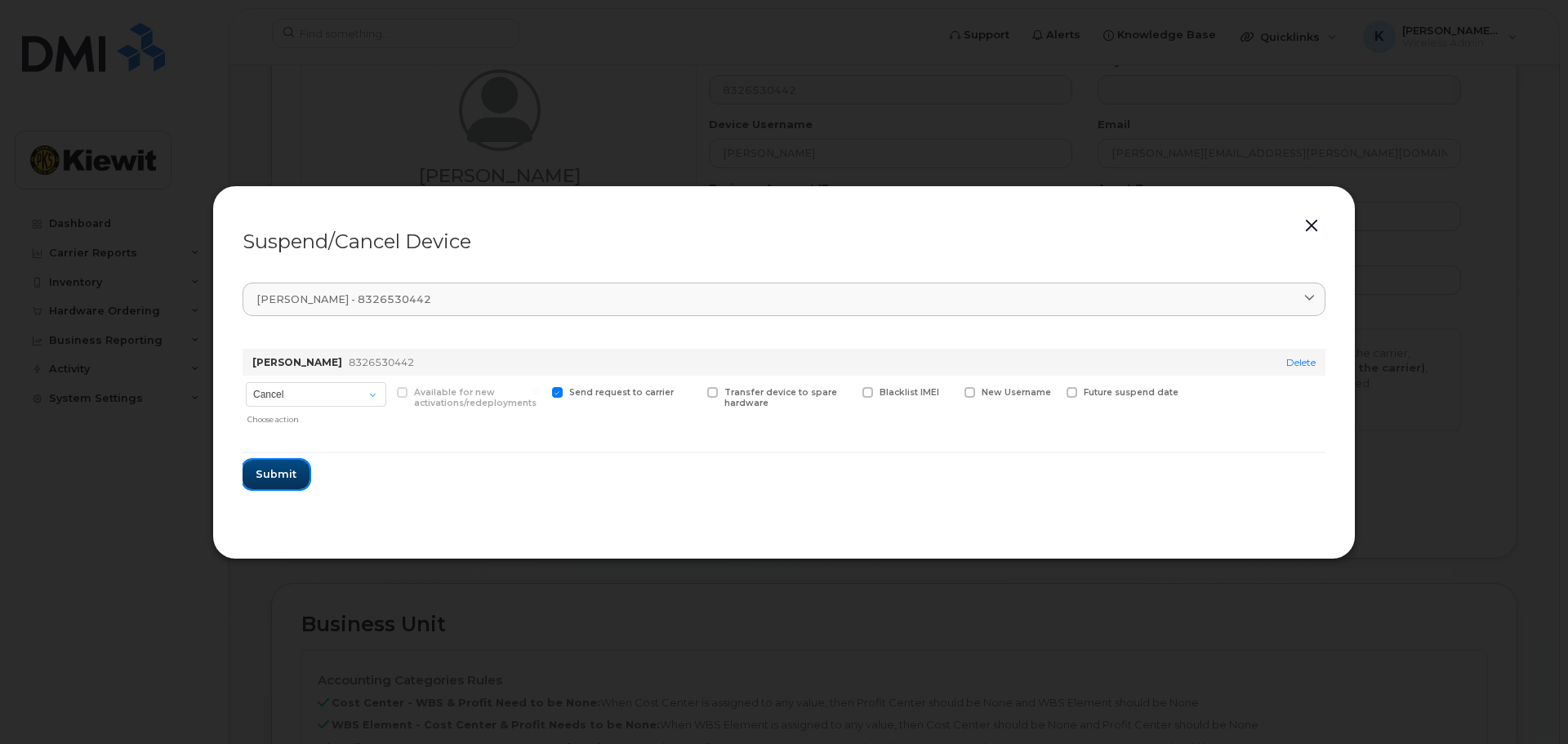
click at [264, 484] on button "Submit" at bounding box center [276, 474] width 67 height 29
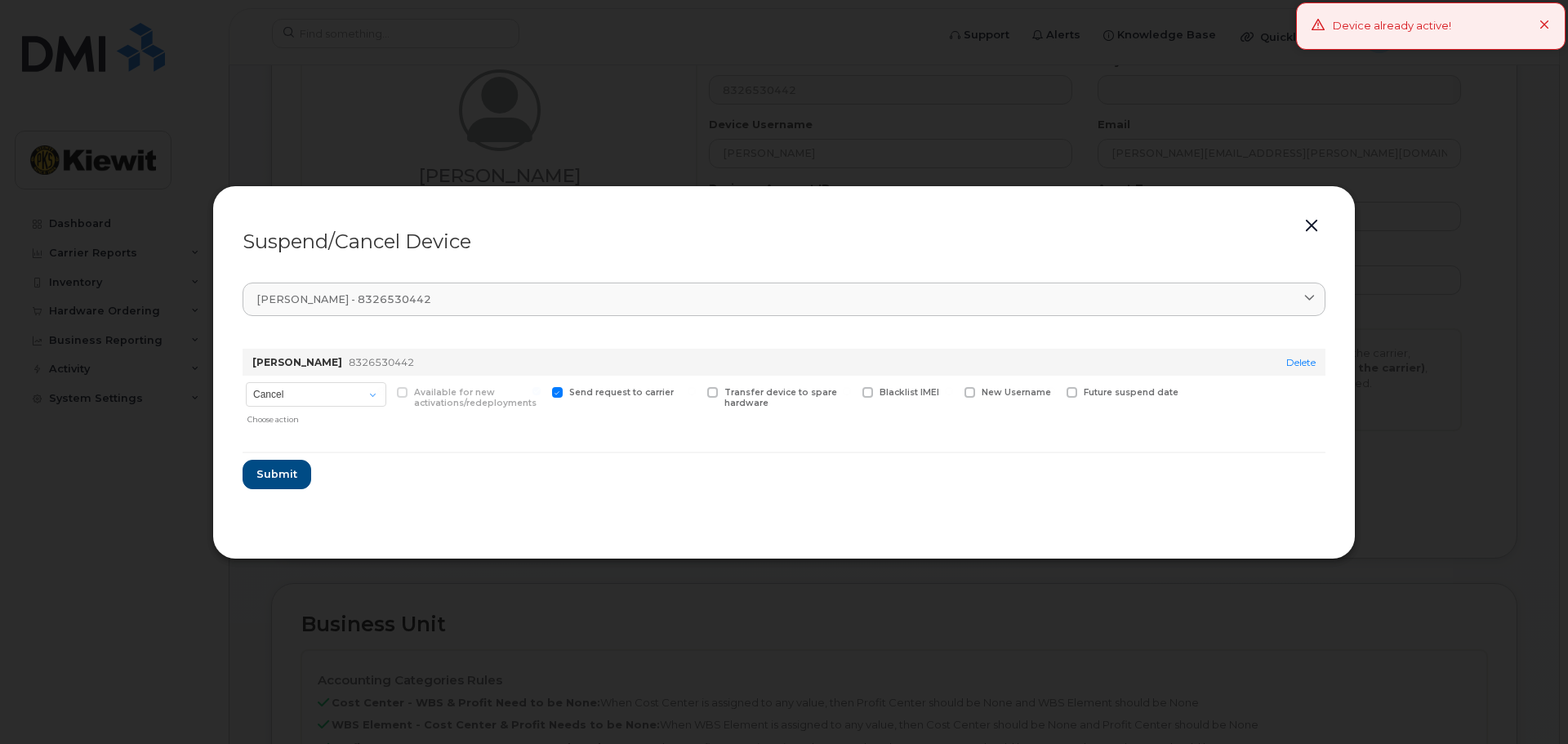
click at [1300, 227] on button "button" at bounding box center [1312, 226] width 25 height 23
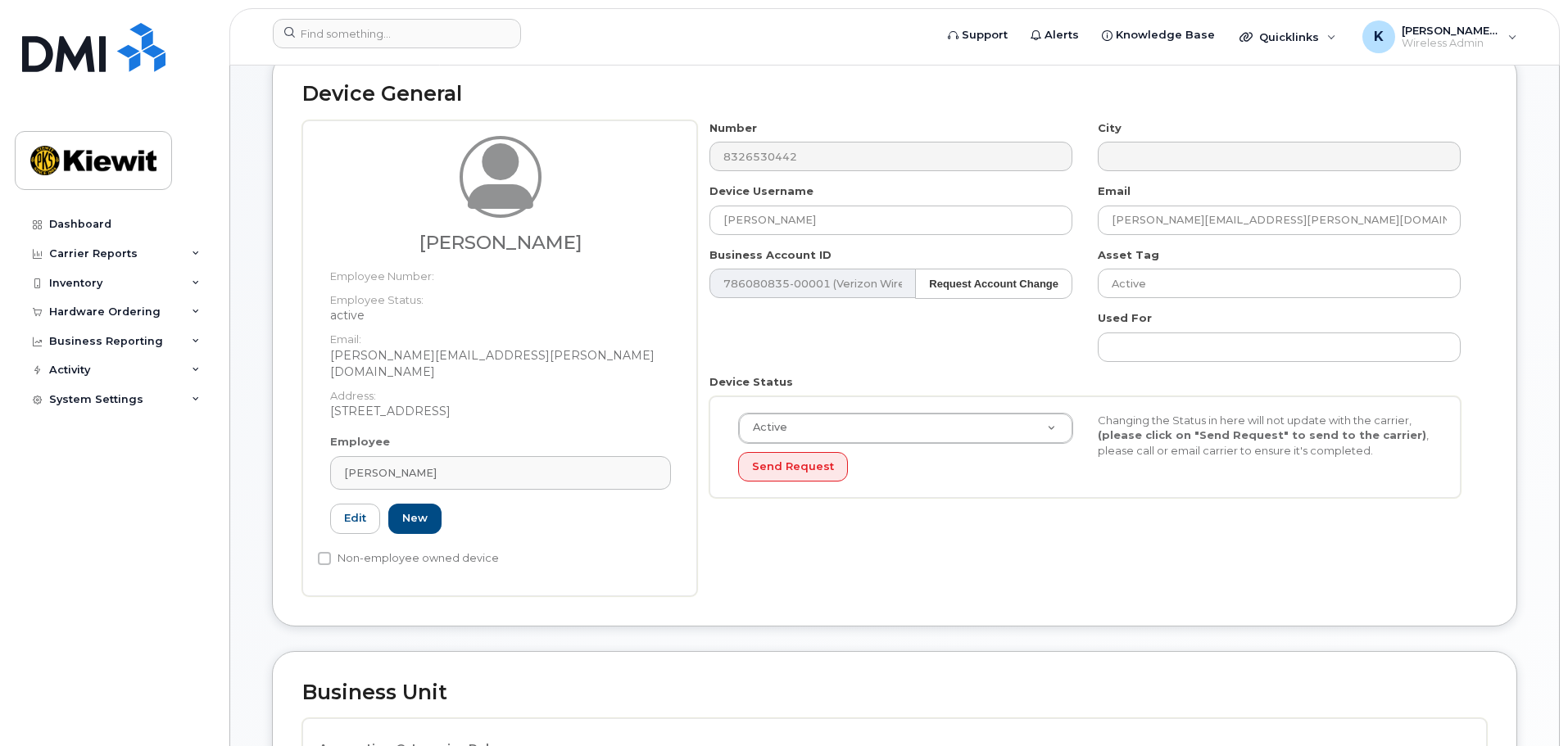
scroll to position [0, 0]
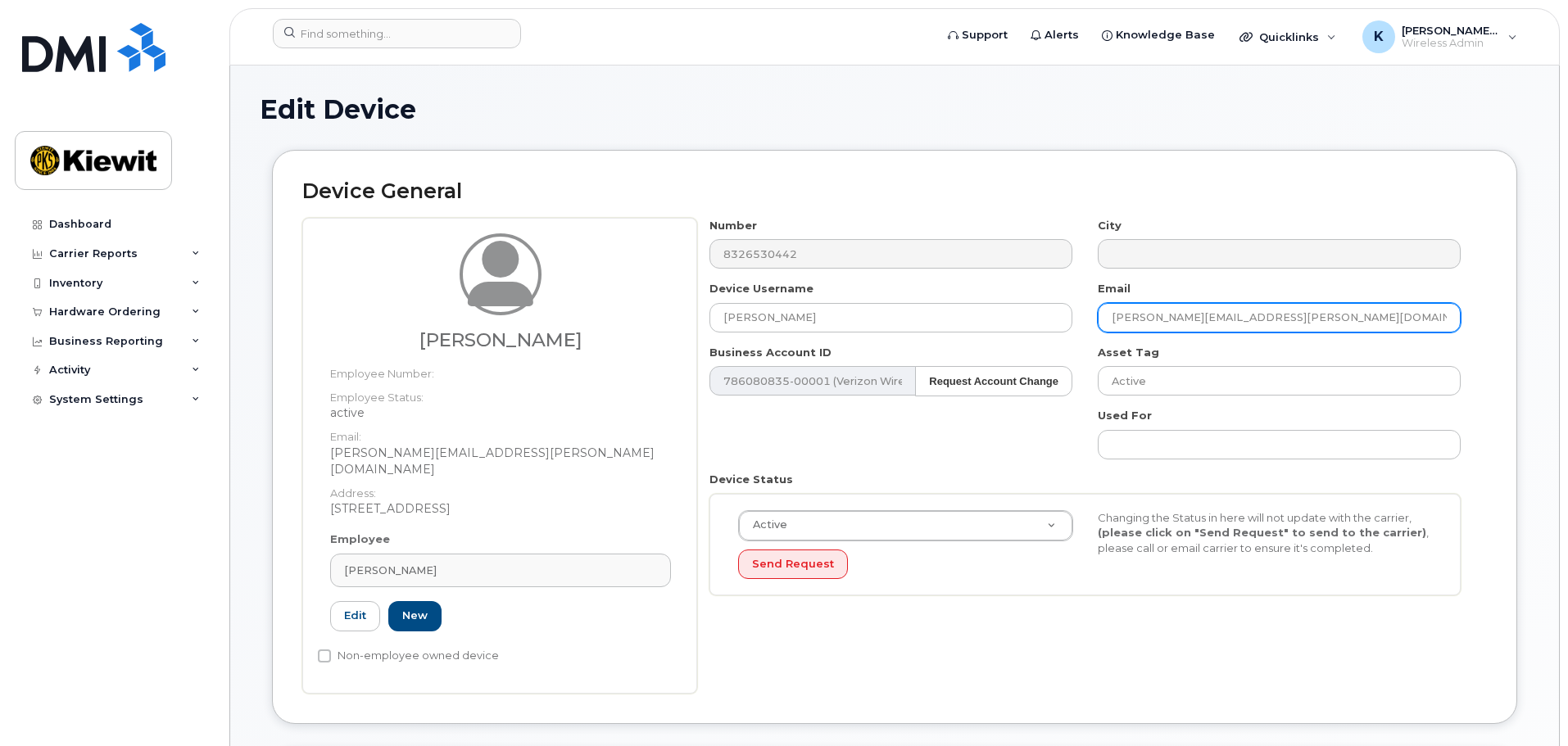
click at [1305, 323] on input "jaime.ortizcastrejon@kiewit.com" at bounding box center [1279, 317] width 363 height 29
click at [1157, 323] on input "jaime.ortizcastrejon@kiewit.com" at bounding box center [1279, 317] width 363 height 29
click at [1190, 323] on input "jaime.ortizcastrejon@kiewit.com" at bounding box center [1279, 317] width 363 height 29
click at [1191, 322] on input "jaime.ortizcastrejon@kiewit.com" at bounding box center [1279, 317] width 363 height 29
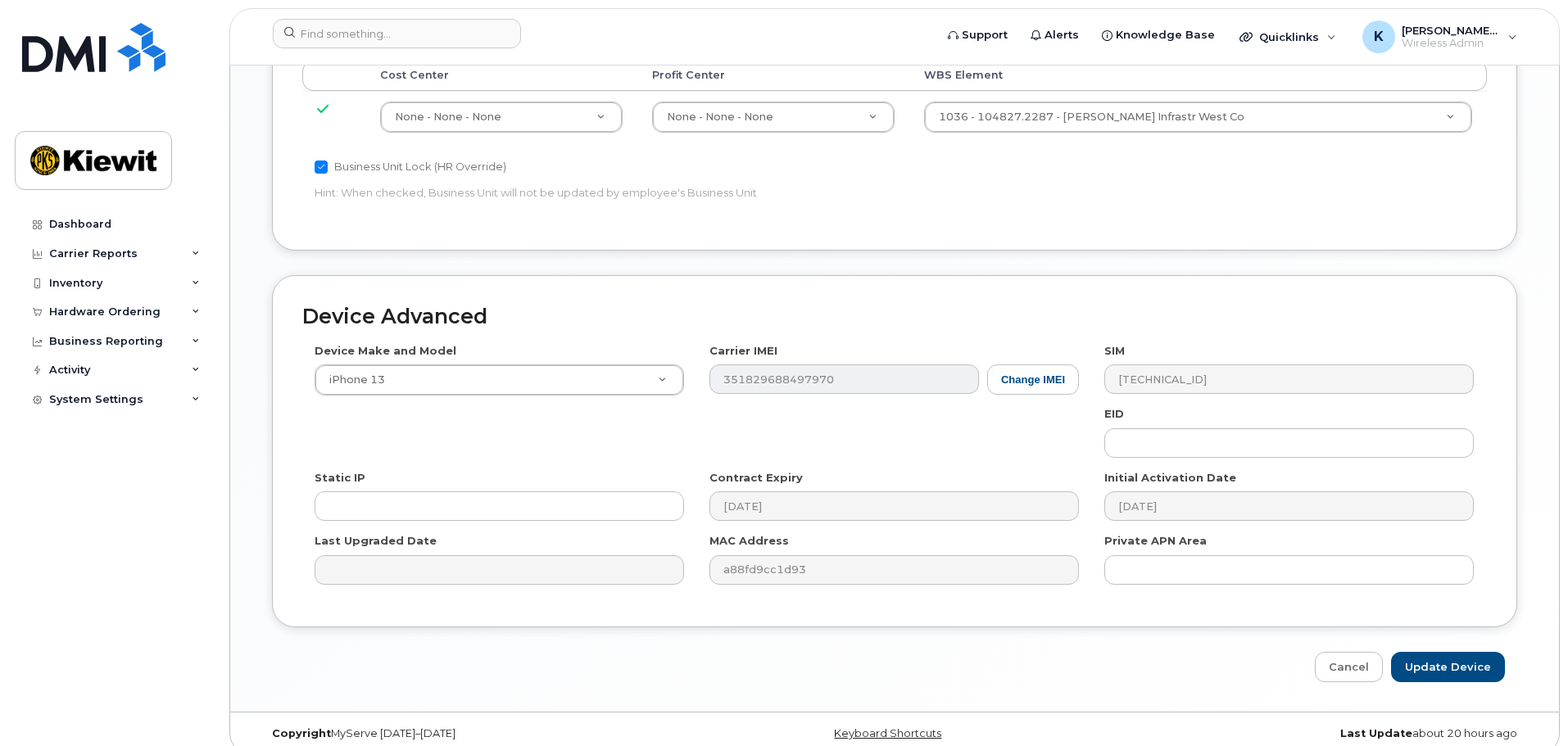
scroll to position [902, 0]
click at [1017, 364] on button "Change IMEI" at bounding box center [1032, 377] width 92 height 30
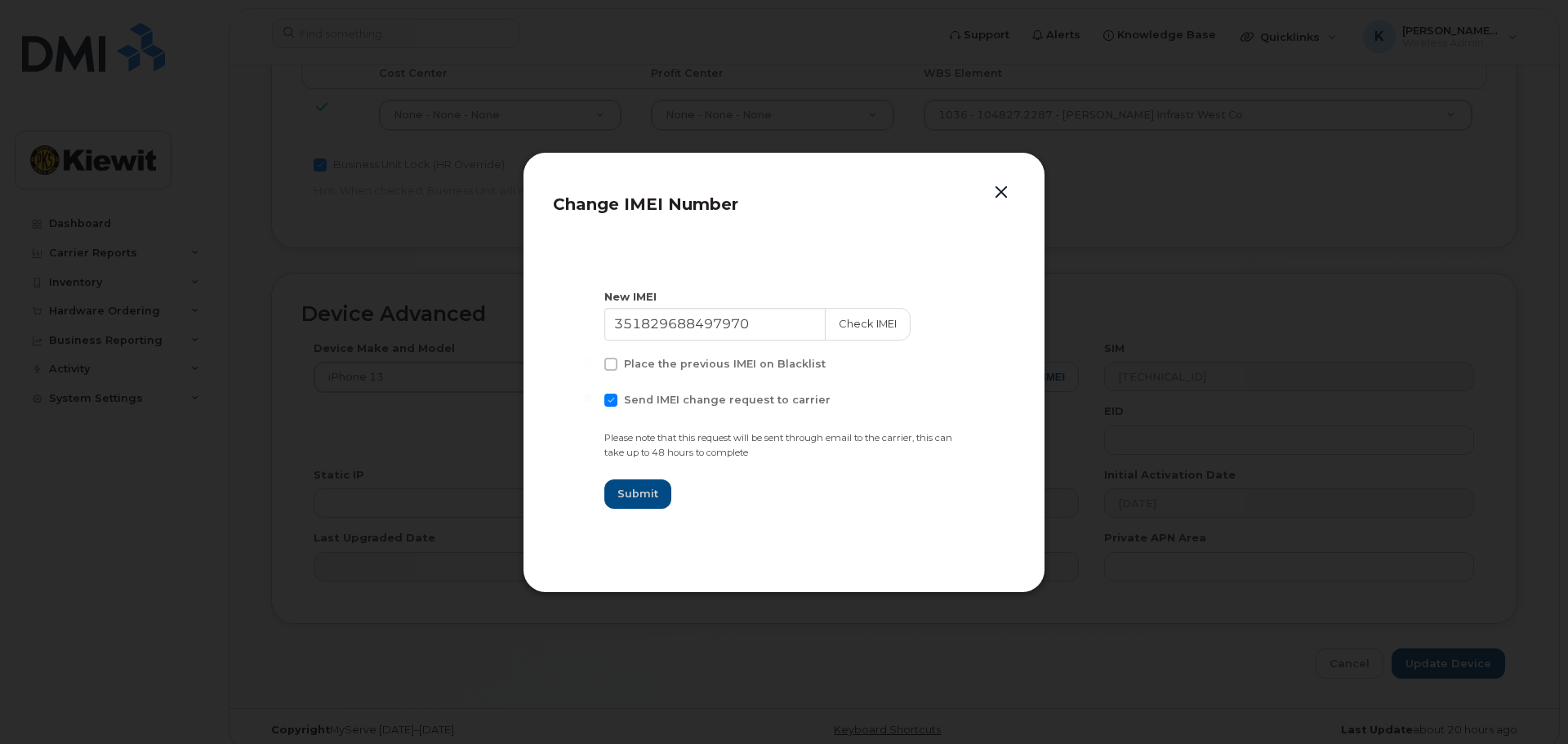
click at [998, 196] on button "button" at bounding box center [1001, 192] width 25 height 23
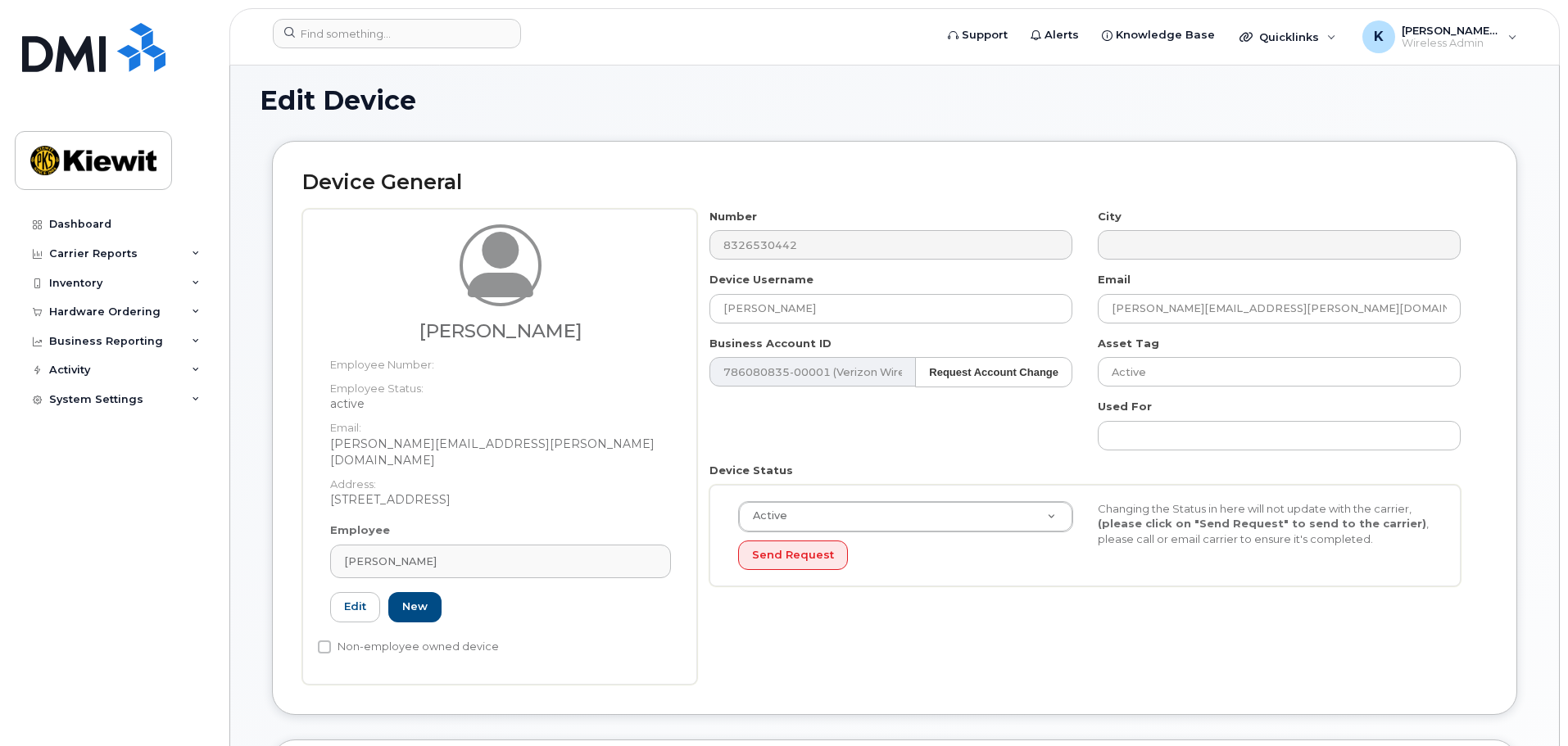
scroll to position [0, 0]
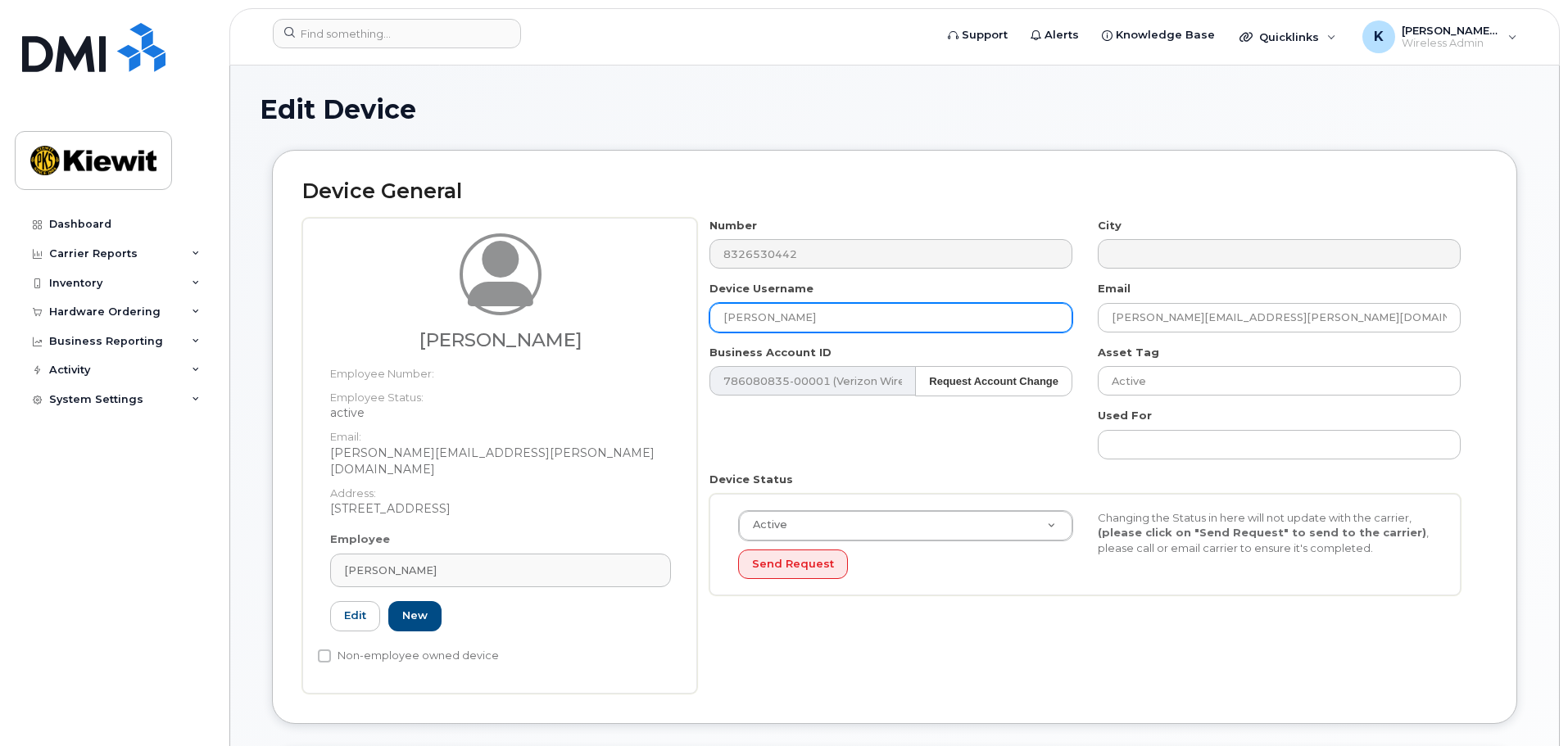
click at [934, 320] on input "Jaime Ortiz Castrejon" at bounding box center [891, 317] width 363 height 29
click at [934, 299] on div "Device Username Jaime Ortiz Castrejon" at bounding box center [891, 306] width 389 height 51
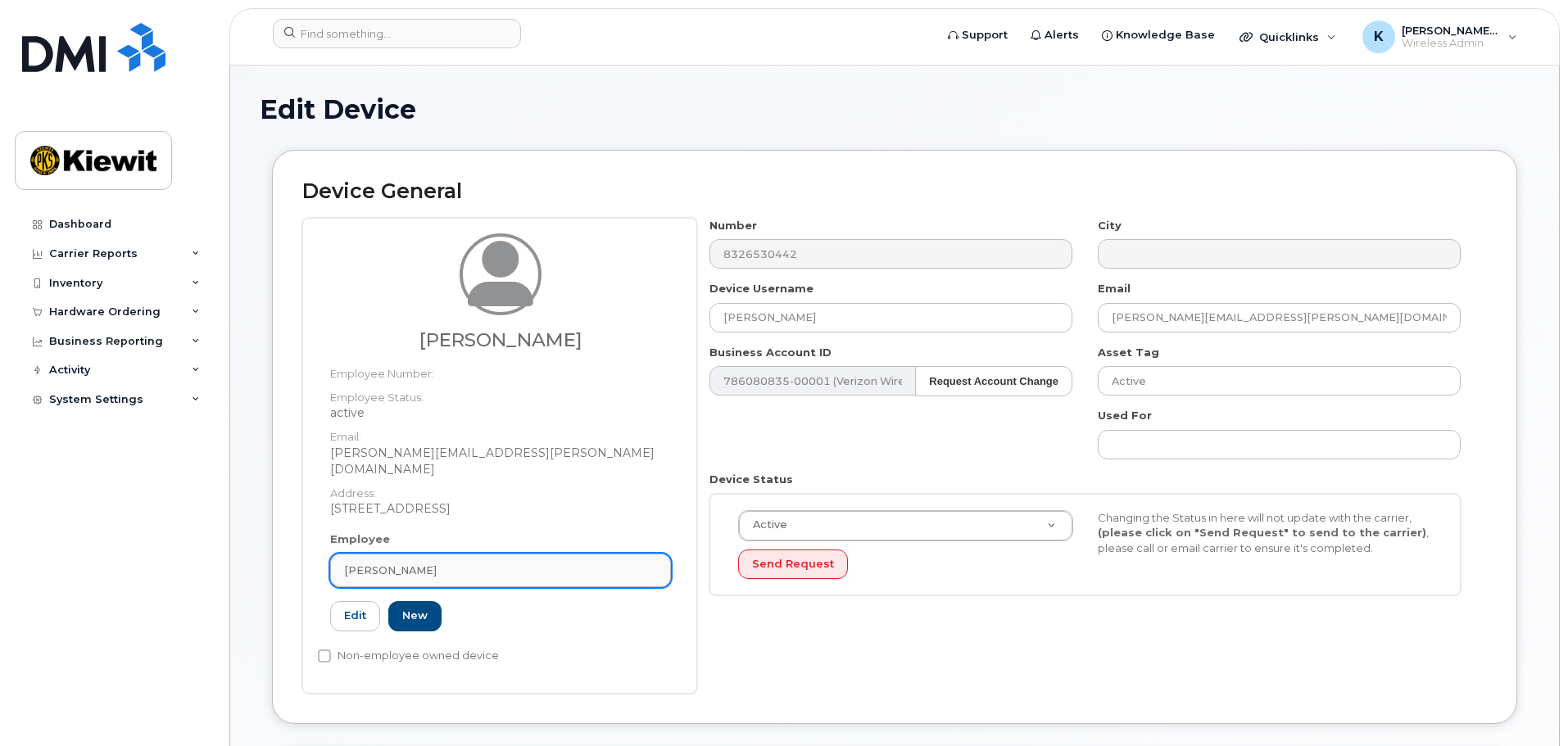
click at [584, 554] on link "Jaime Ortiz Castrejon" at bounding box center [501, 570] width 341 height 33
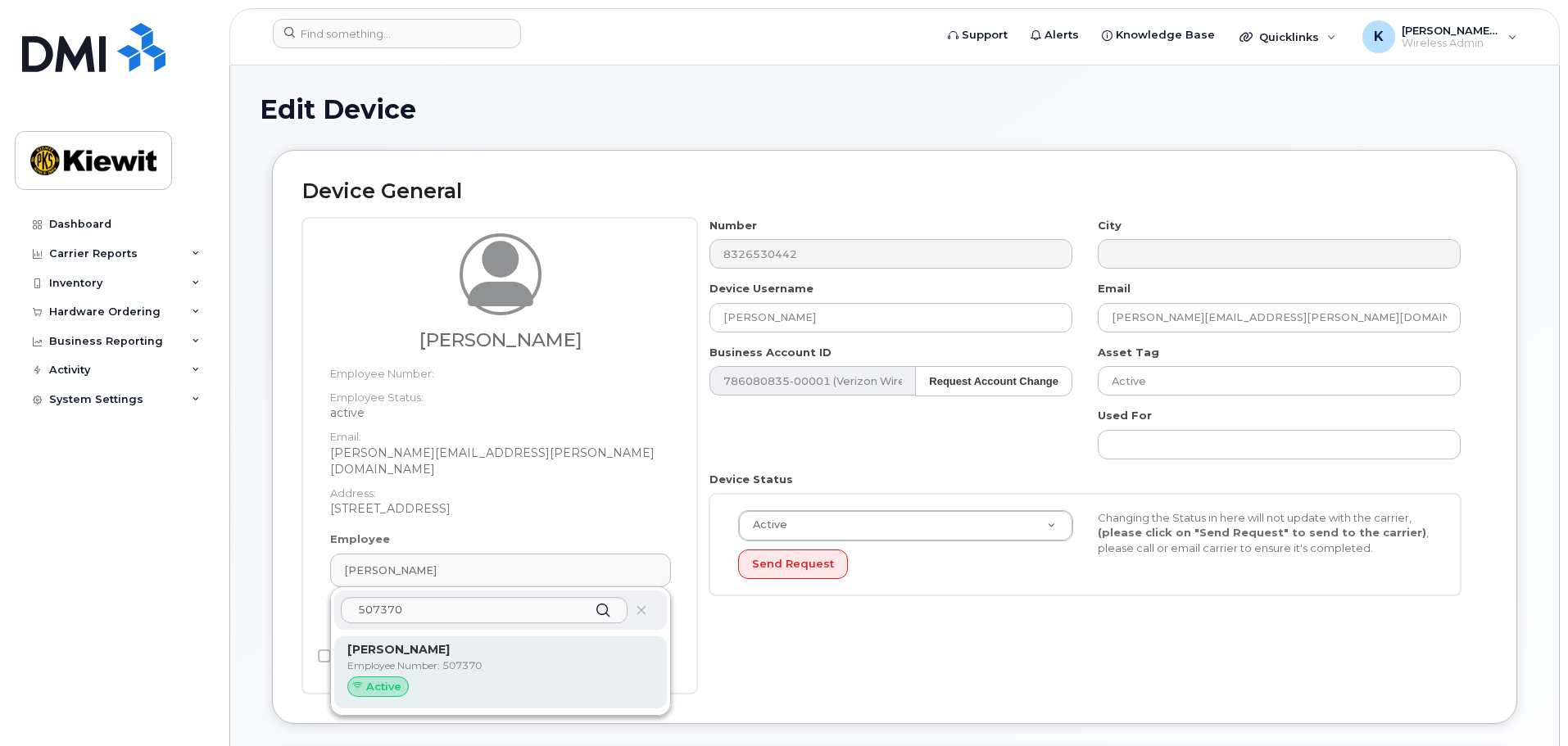
click at [555, 658] on p "Employee Number: 507370" at bounding box center [501, 665] width 306 height 15
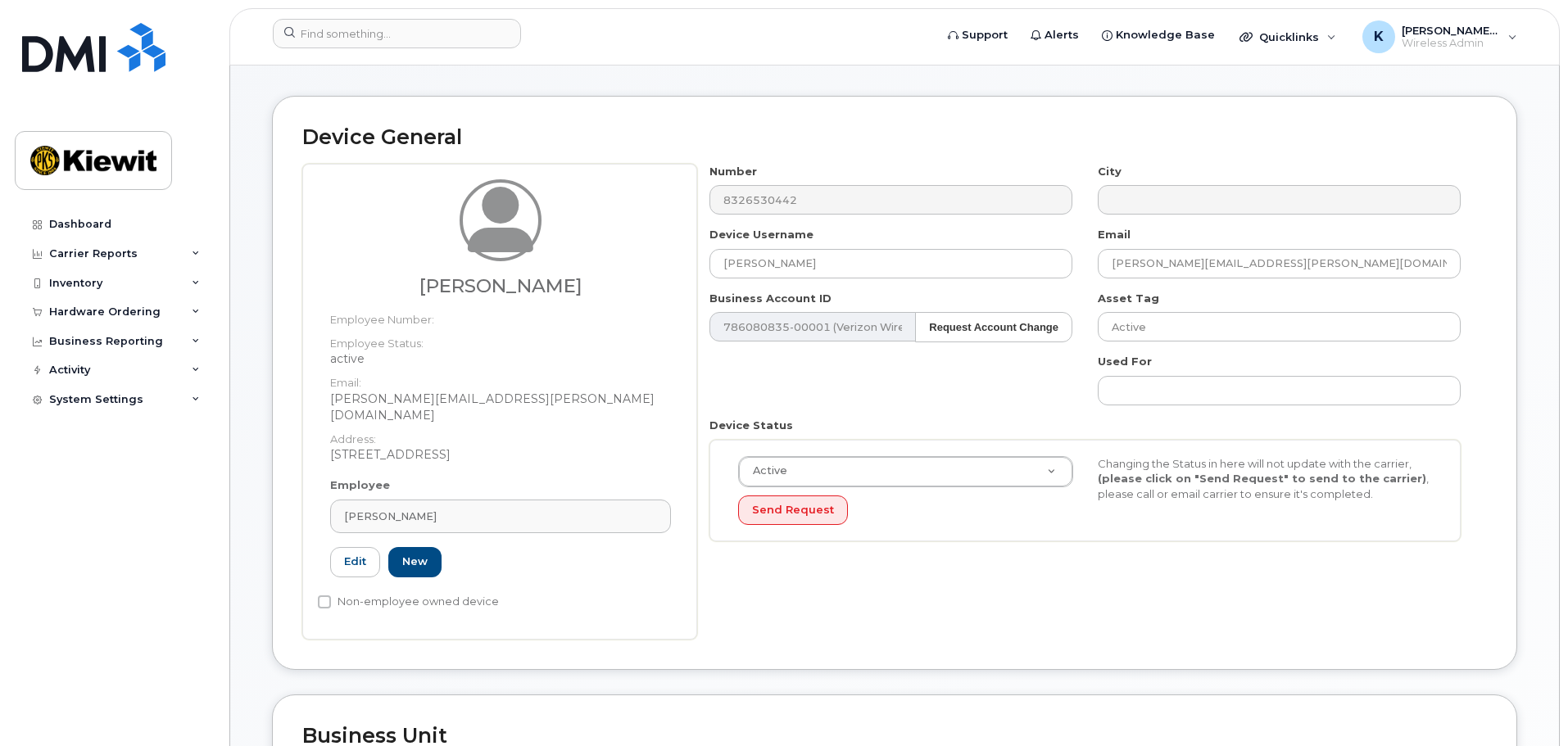
scroll to position [163, 0]
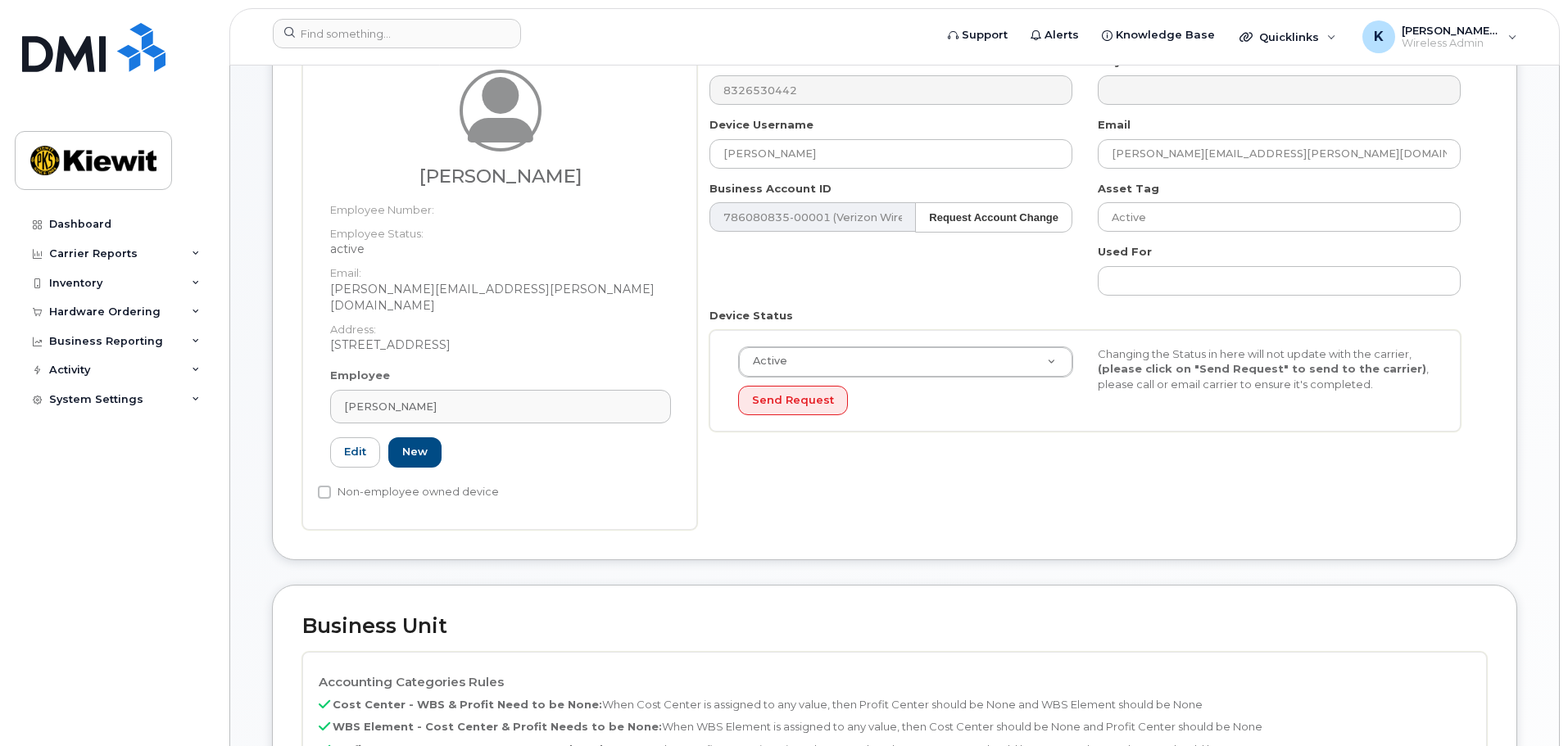
click at [505, 336] on dd "[STREET_ADDRESS]" at bounding box center [501, 344] width 341 height 16
click at [504, 336] on dd "[STREET_ADDRESS]" at bounding box center [501, 344] width 341 height 16
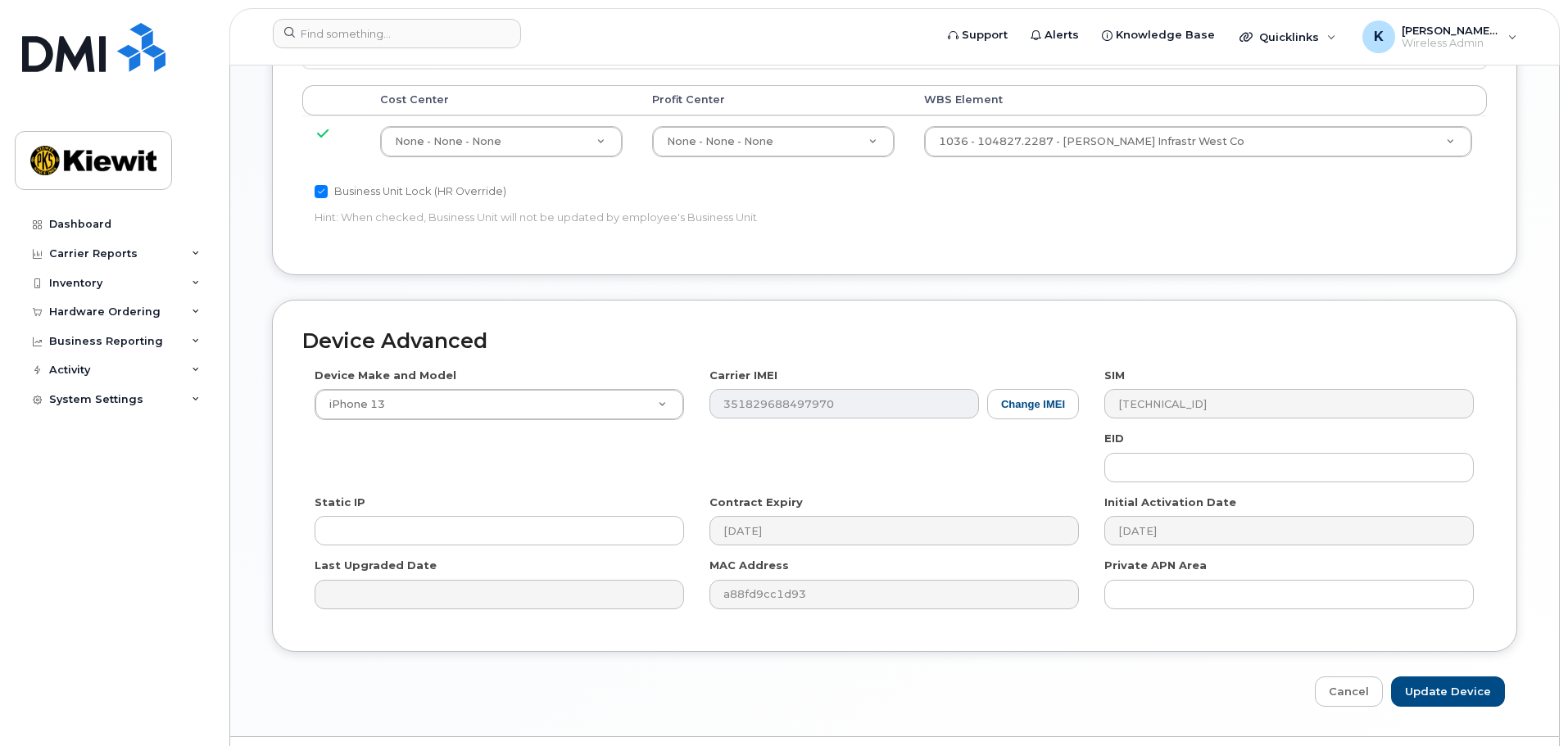
scroll to position [902, 0]
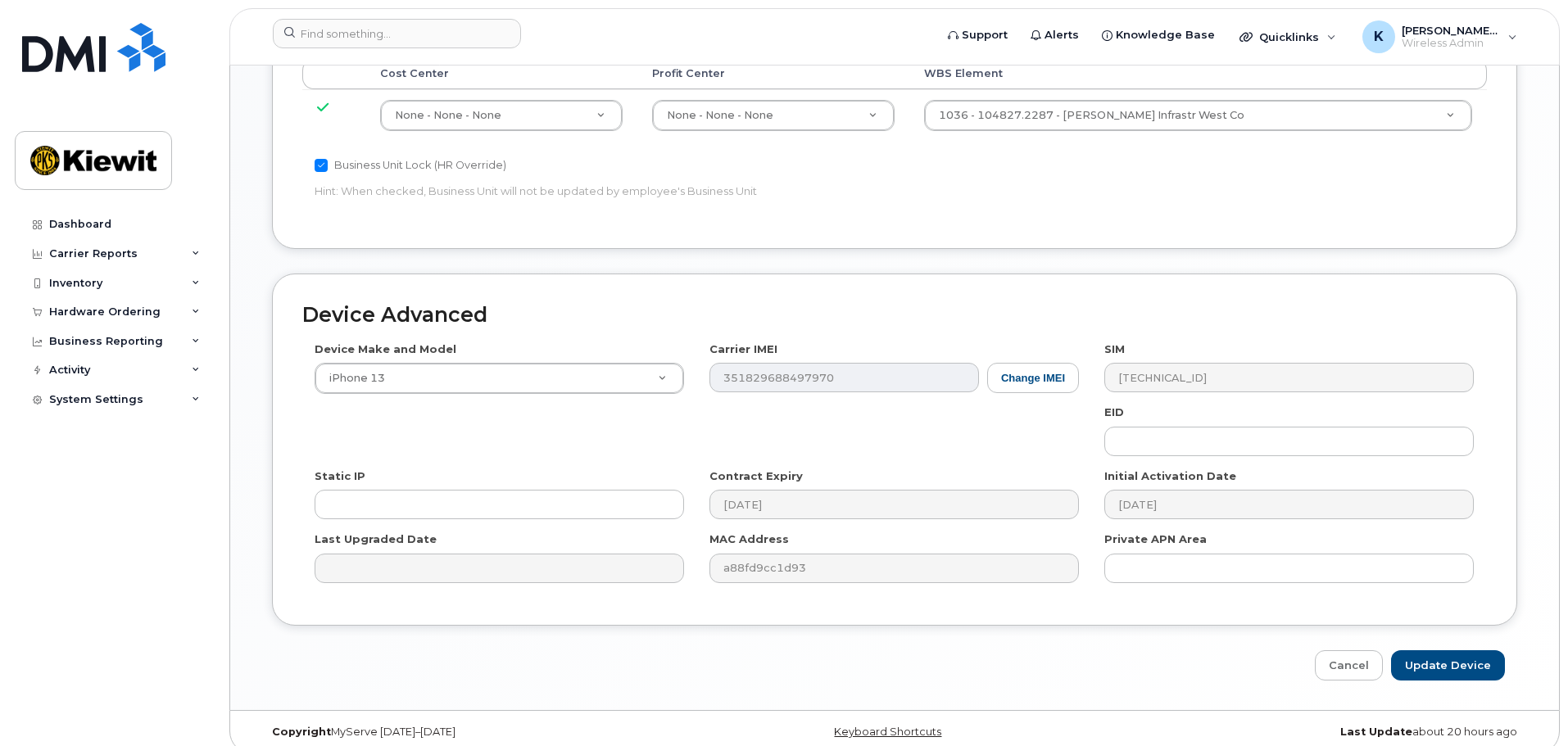
click at [864, 346] on div "Carrier IMEI Change IMEI 351829688497970" at bounding box center [894, 367] width 395 height 51
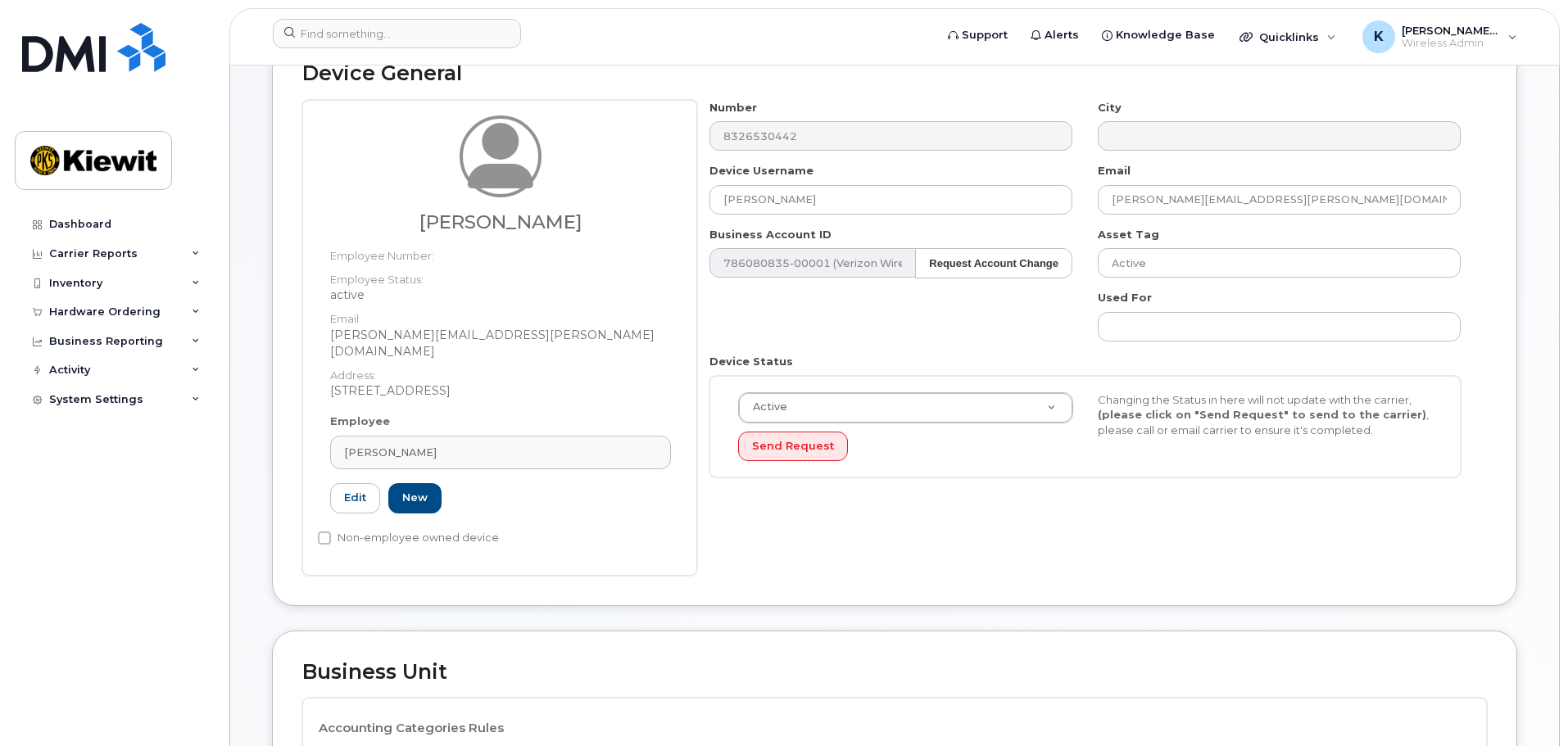
scroll to position [0, 0]
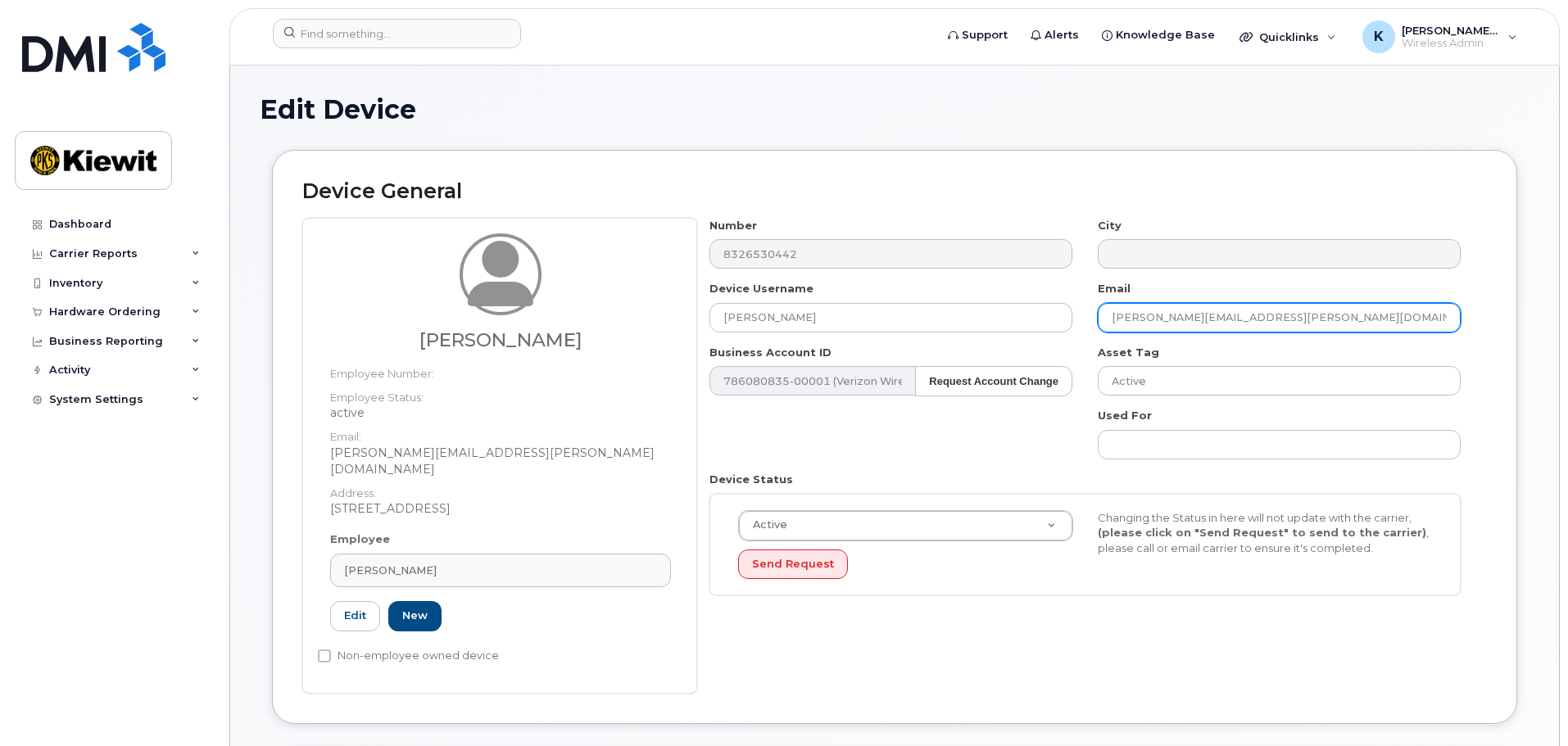
click at [1304, 318] on input "jaime.ortizcastrejon@kiewit.com" at bounding box center [1279, 317] width 363 height 29
